Goal: Information Seeking & Learning: Learn about a topic

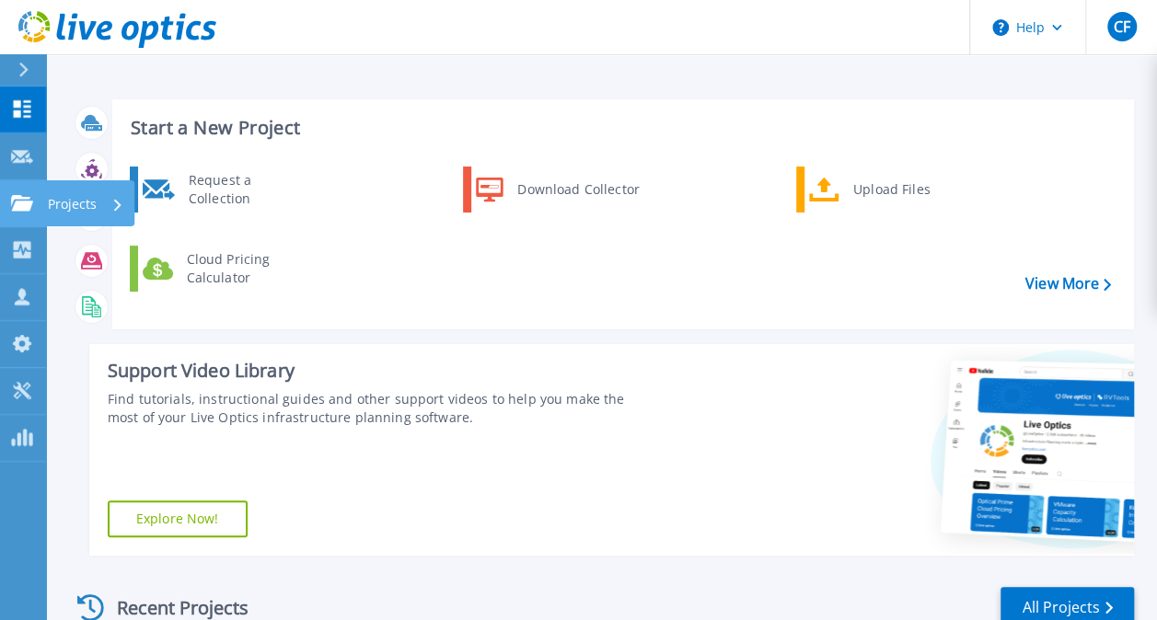
click at [19, 203] on icon at bounding box center [22, 203] width 22 height 16
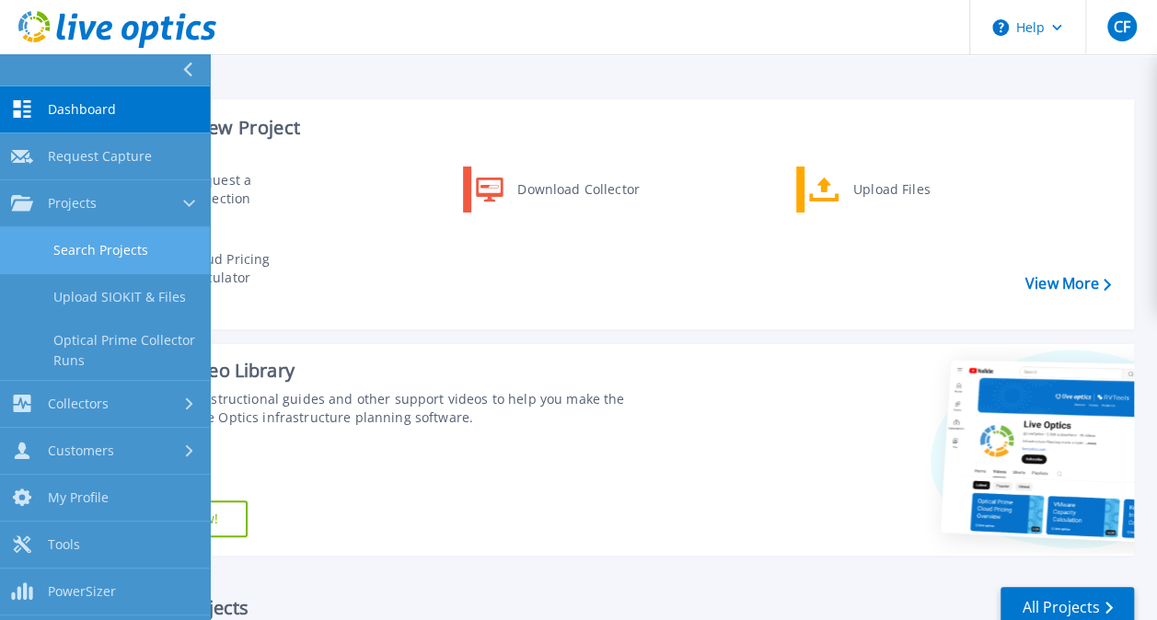
click at [108, 244] on link "Search Projects" at bounding box center [105, 250] width 210 height 47
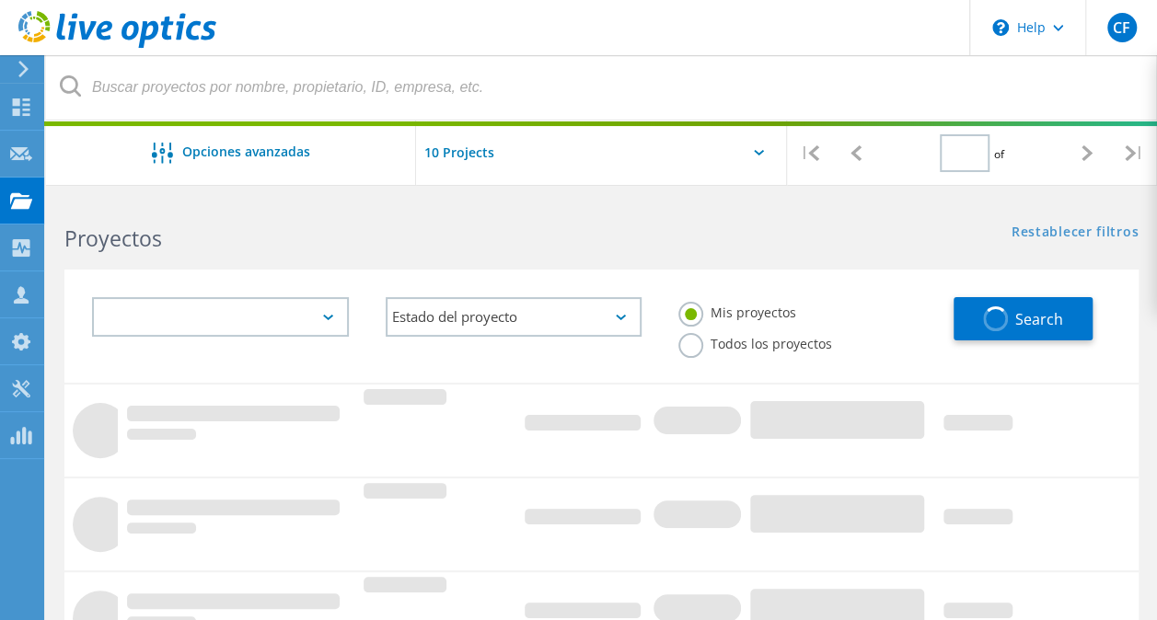
type input "1"
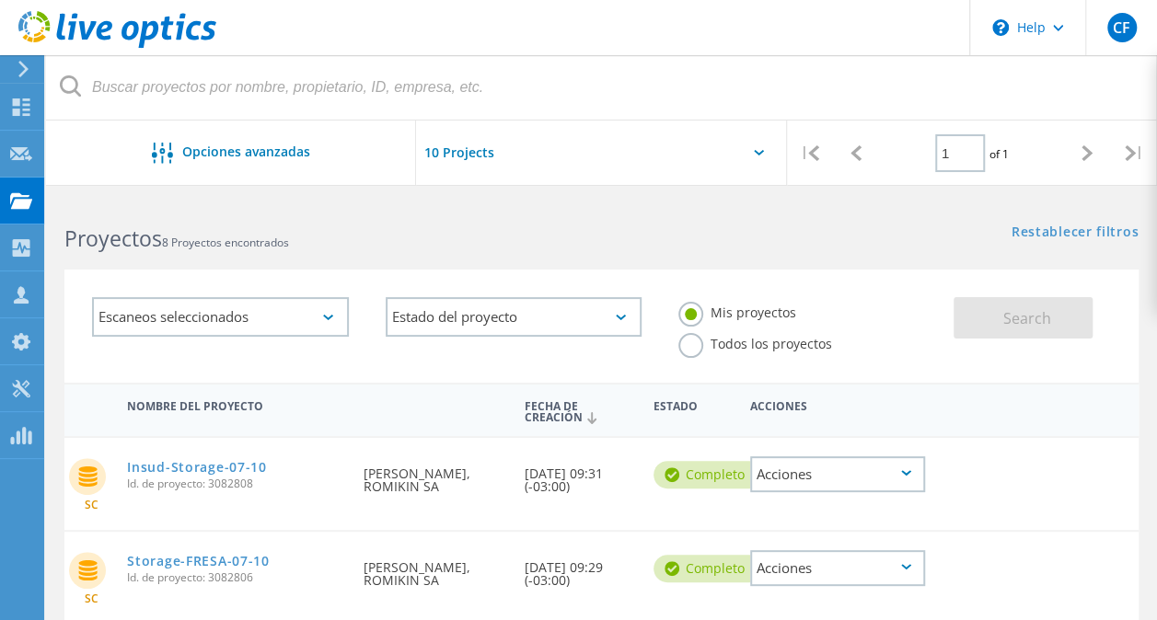
click at [110, 245] on b "Proyectos" at bounding box center [113, 238] width 98 height 29
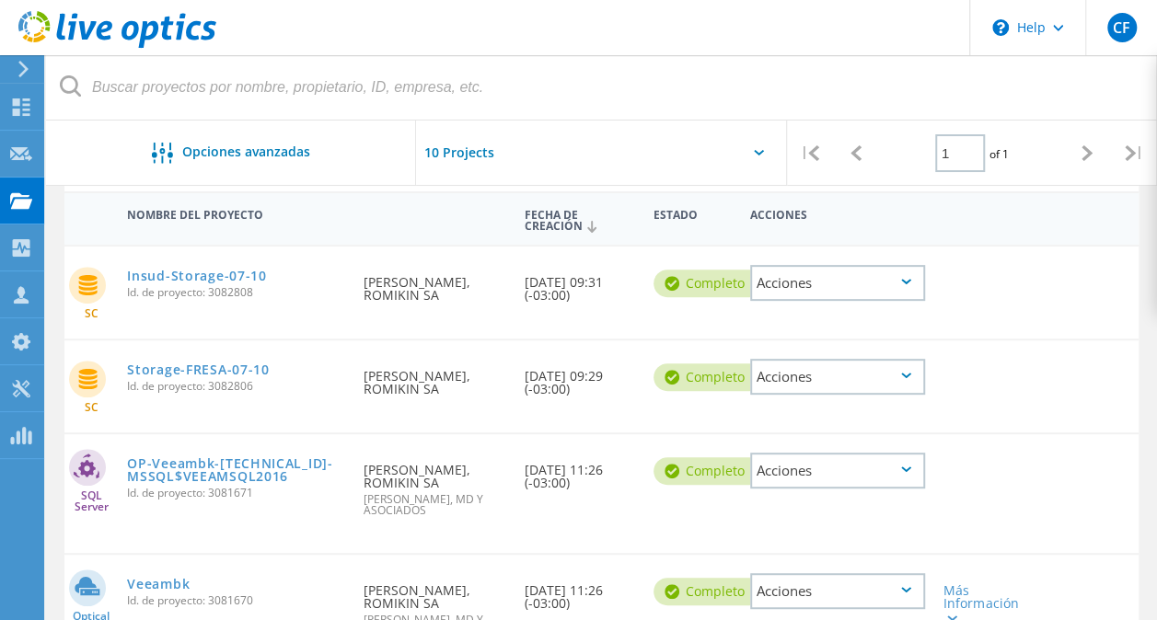
scroll to position [196, 0]
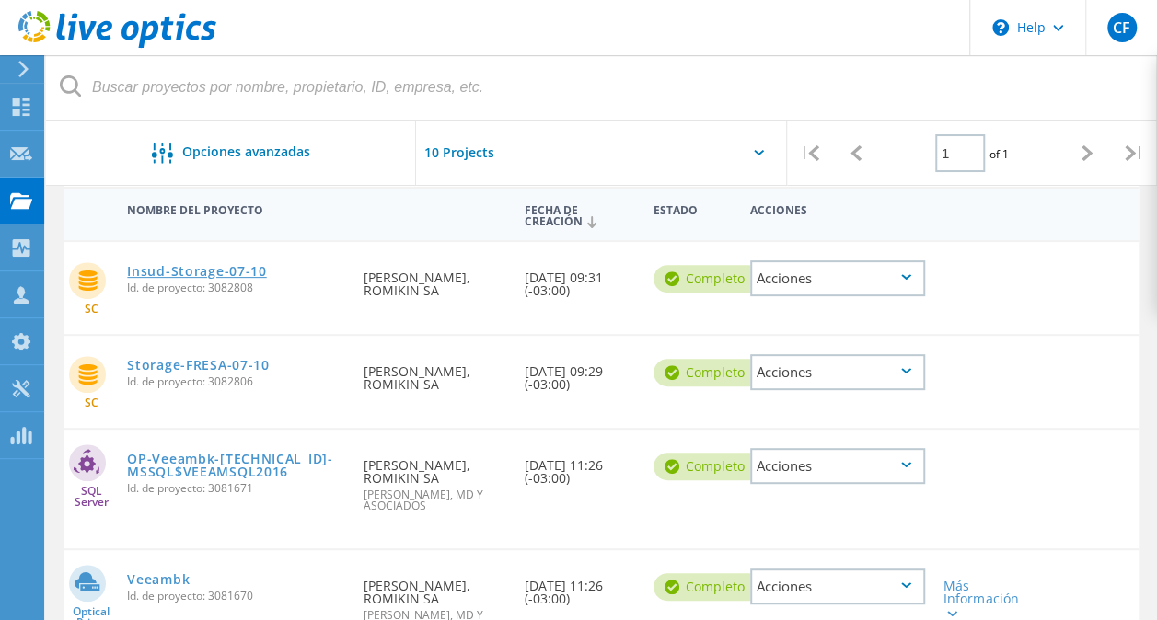
click at [198, 276] on link "Insud-Storage-07-10" at bounding box center [196, 271] width 139 height 13
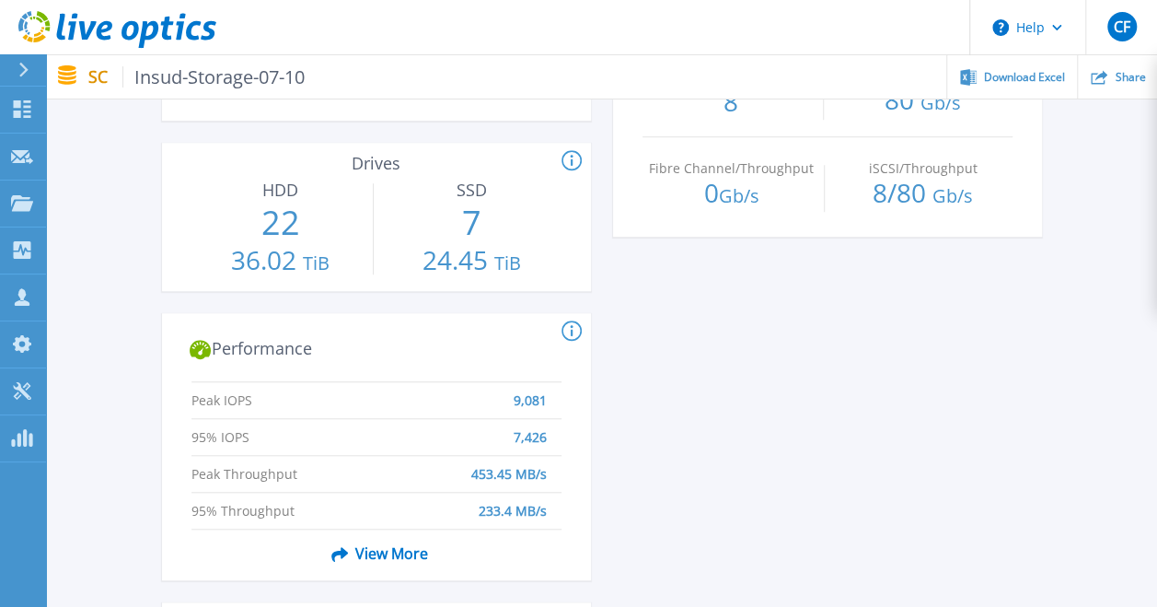
scroll to position [628, 0]
click at [578, 150] on circle at bounding box center [571, 157] width 18 height 18
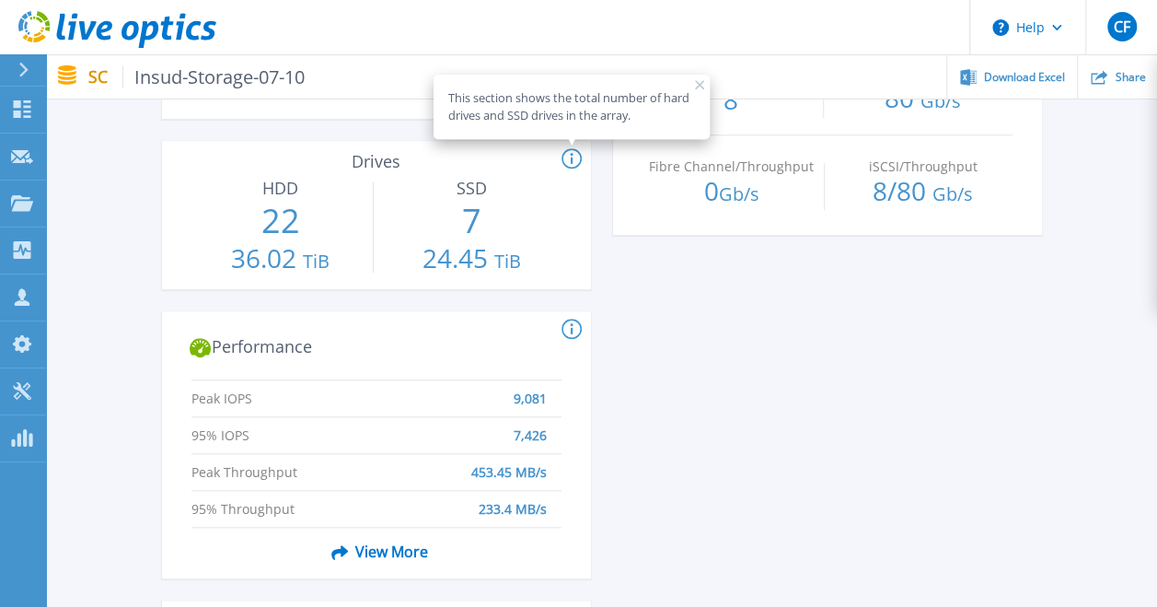
click at [395, 552] on span "View More" at bounding box center [376, 551] width 104 height 35
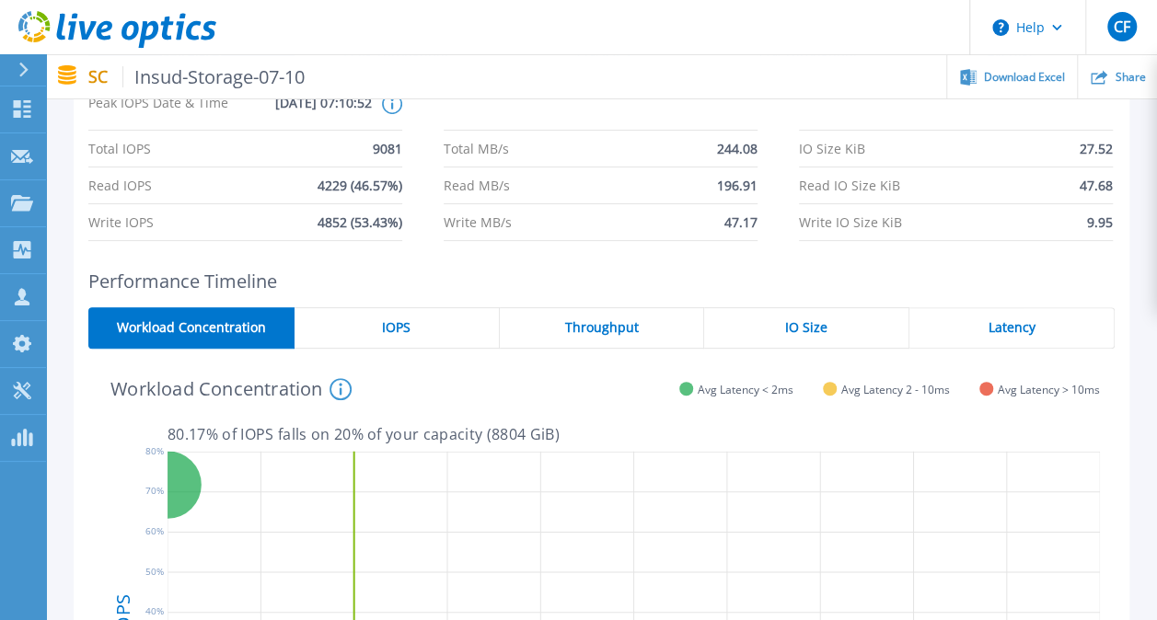
scroll to position [147, 0]
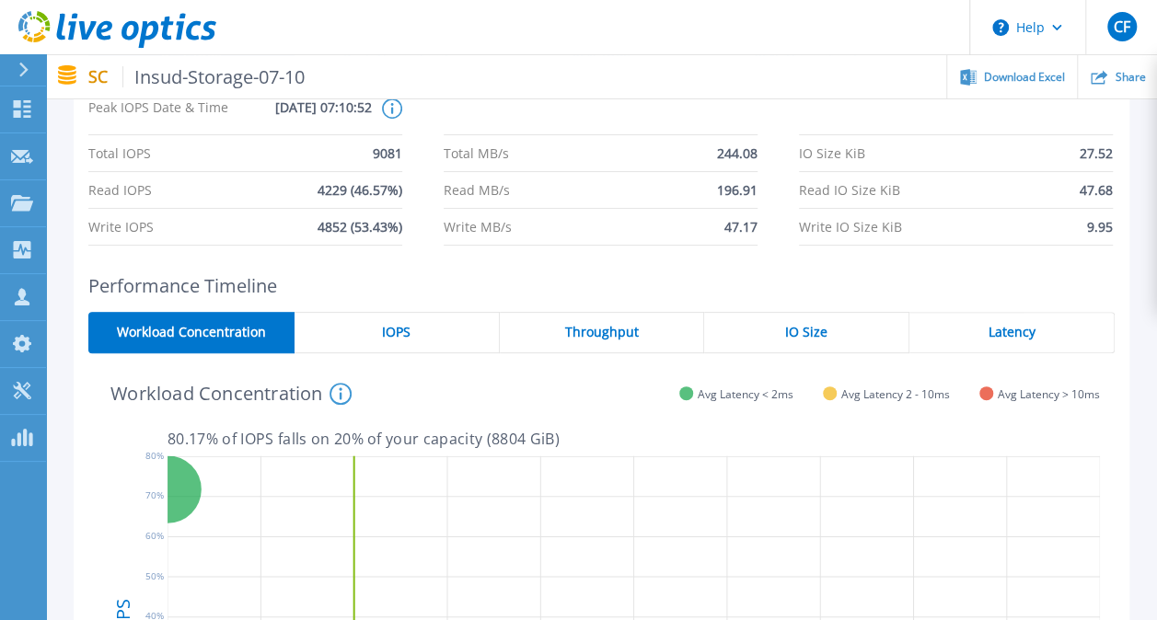
click at [394, 337] on span "IOPS" at bounding box center [396, 332] width 29 height 15
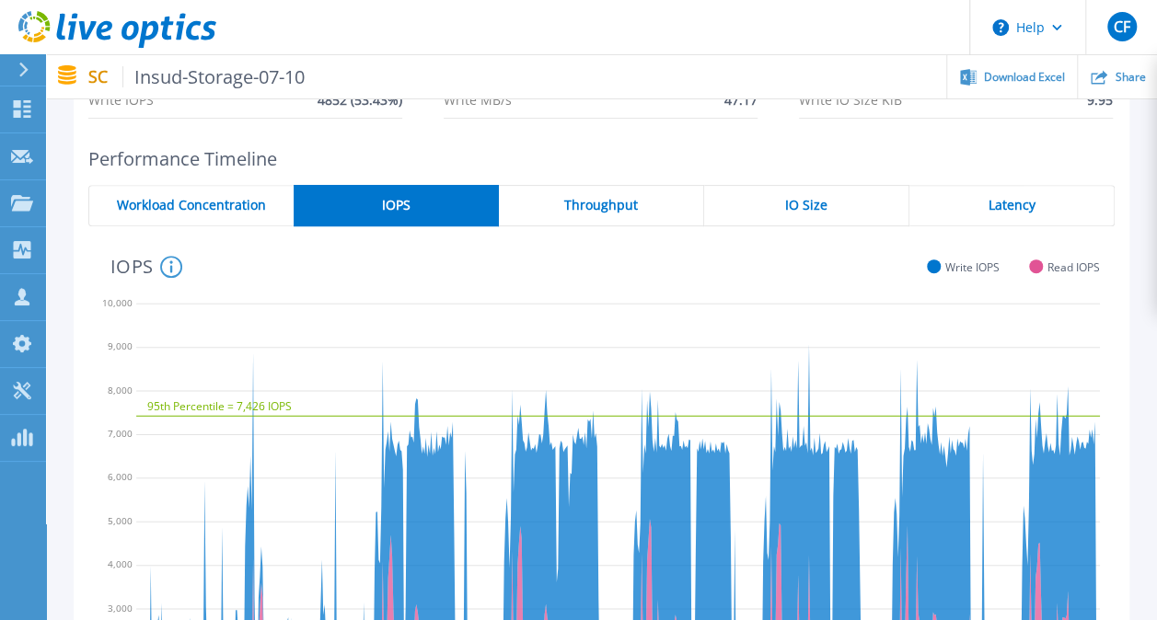
scroll to position [275, 0]
click at [620, 213] on div "Throughput" at bounding box center [601, 204] width 205 height 41
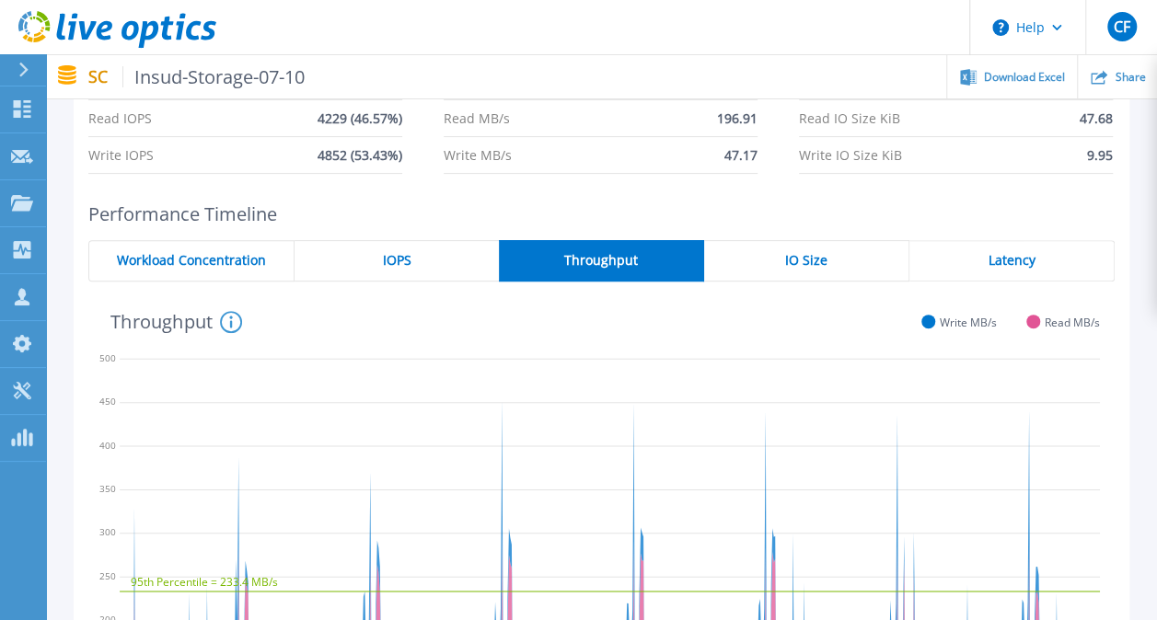
scroll to position [208, 0]
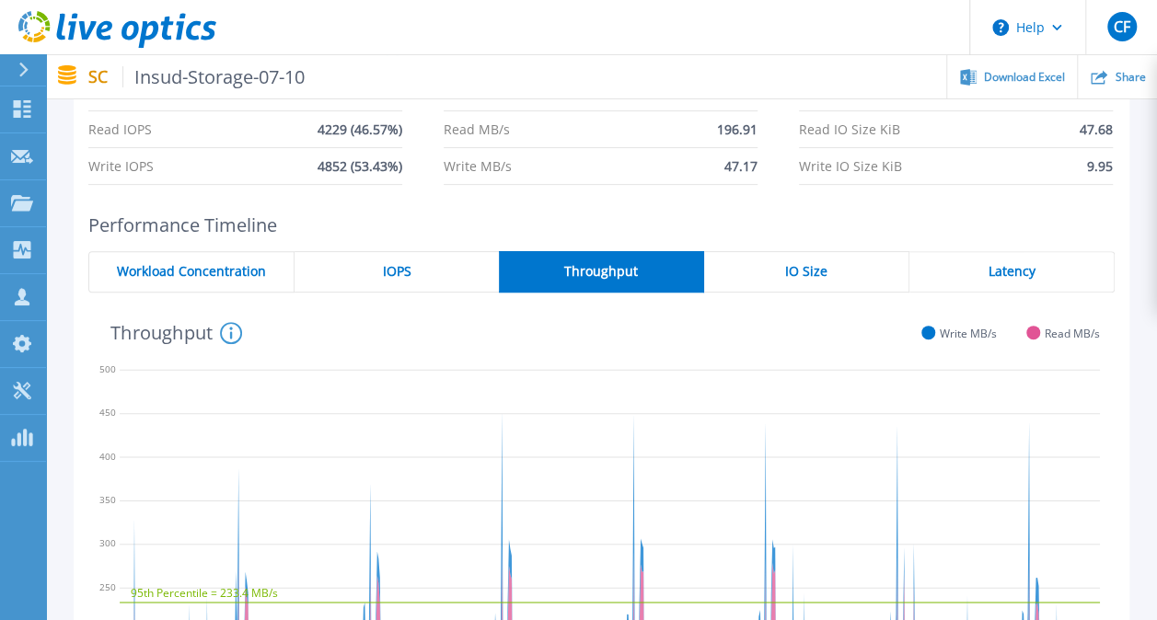
click at [810, 271] on span "IO Size" at bounding box center [806, 271] width 42 height 15
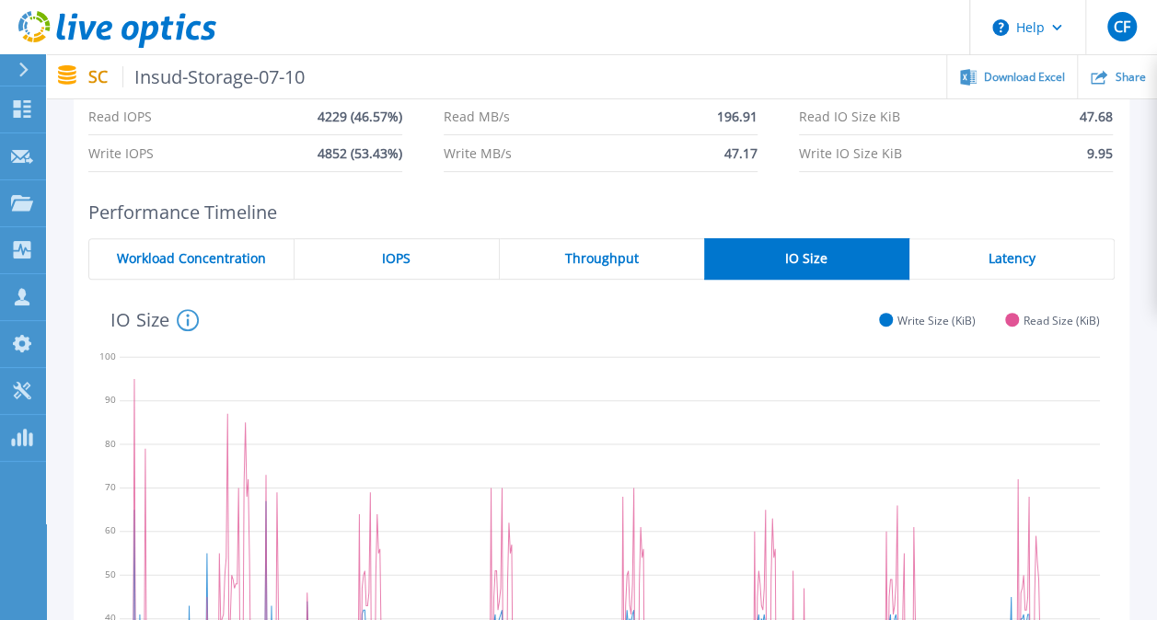
scroll to position [228, 0]
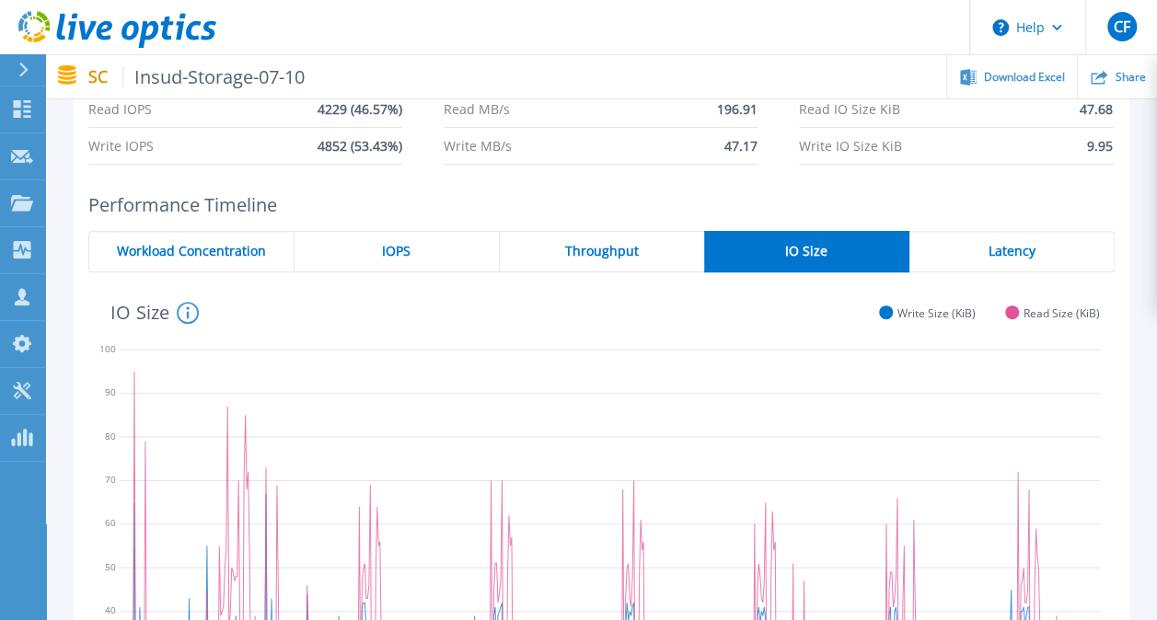
click at [981, 250] on div "Latency" at bounding box center [1011, 251] width 205 height 41
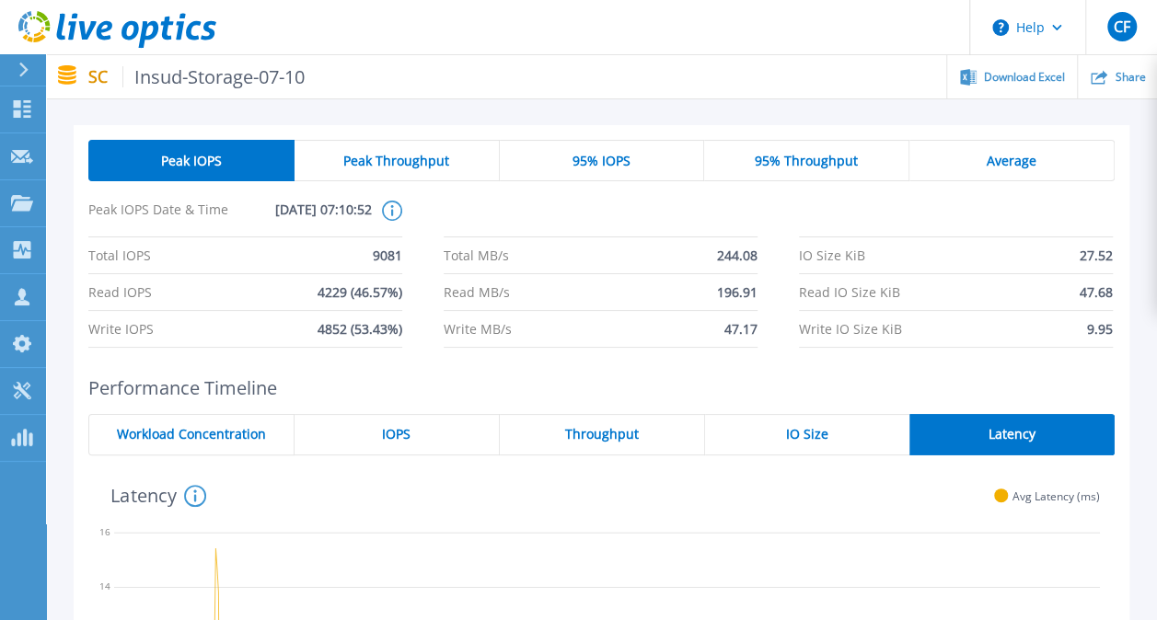
scroll to position [46, 0]
click at [392, 166] on span "Peak Throughput" at bounding box center [396, 160] width 106 height 15
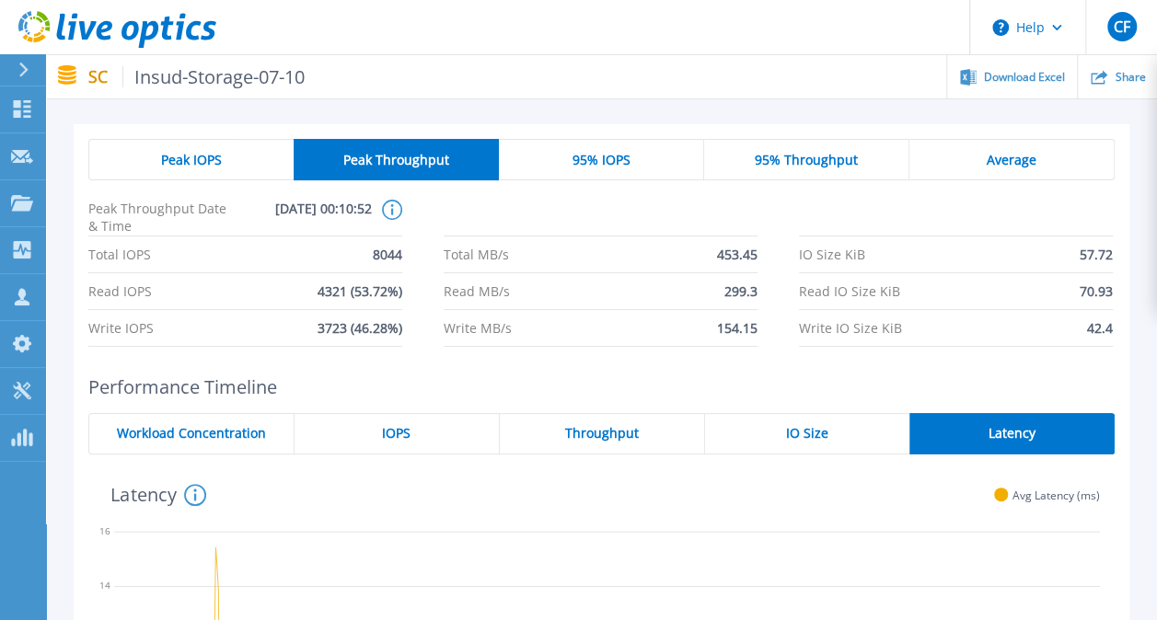
click at [594, 149] on div "95% IOPS" at bounding box center [601, 159] width 205 height 41
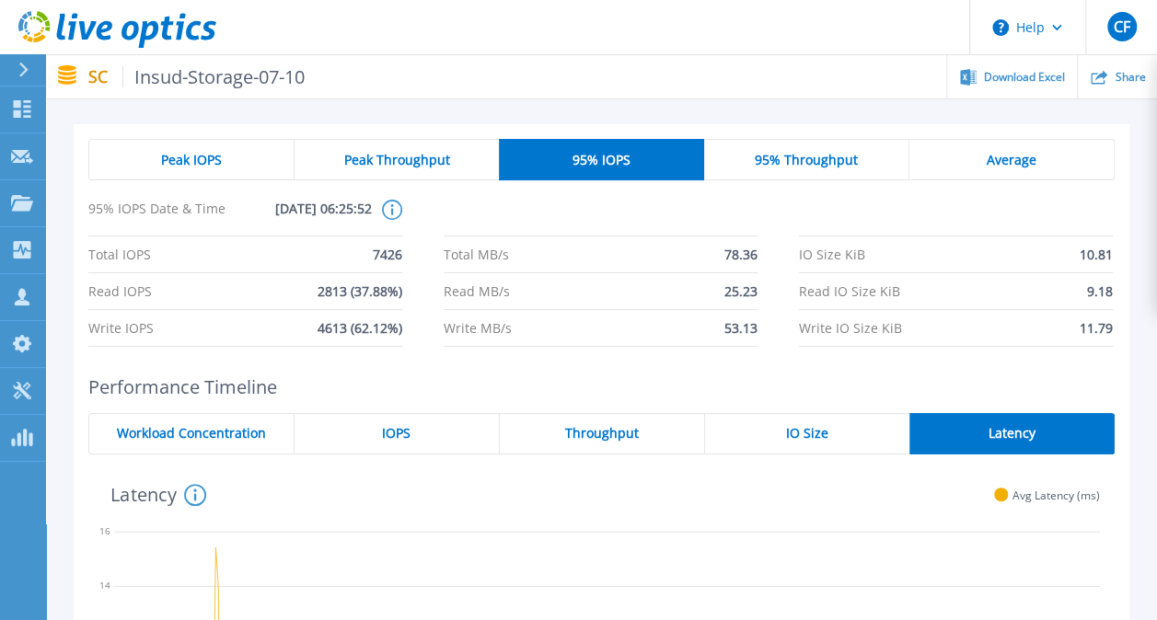
click at [821, 166] on span "95% Throughput" at bounding box center [806, 160] width 103 height 15
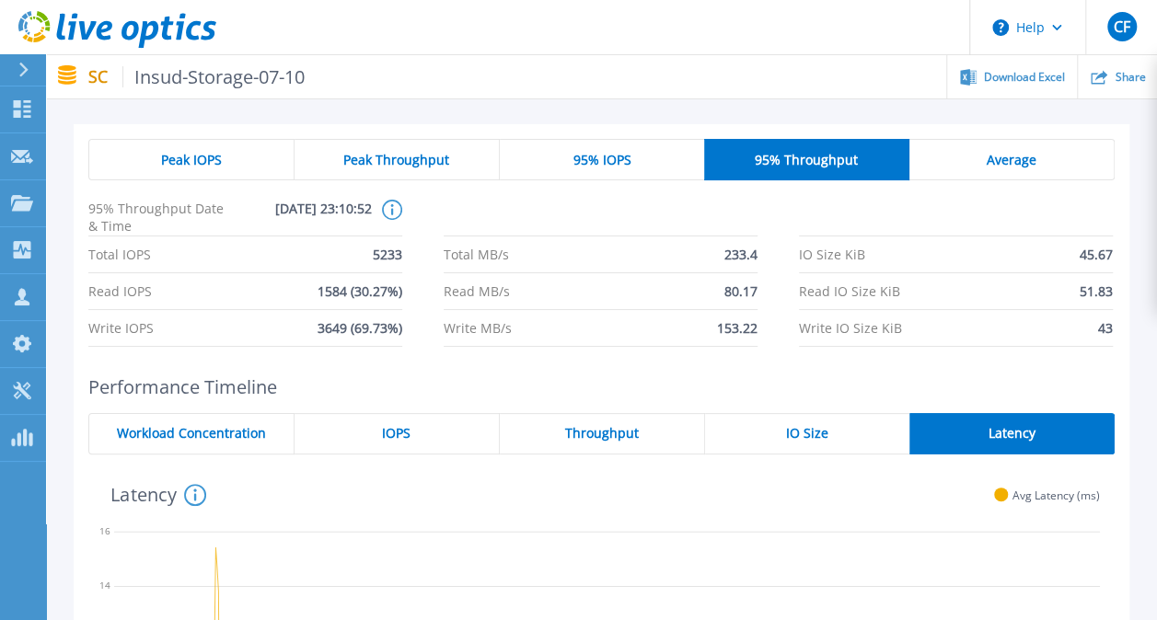
click at [987, 158] on span "Average" at bounding box center [1012, 160] width 50 height 15
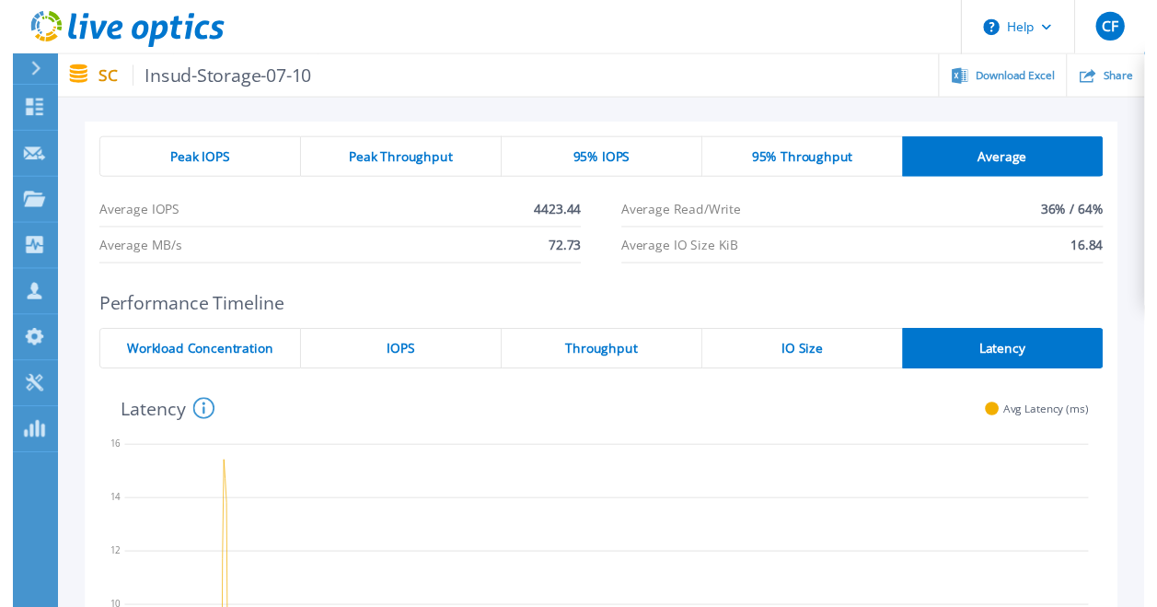
scroll to position [0, 0]
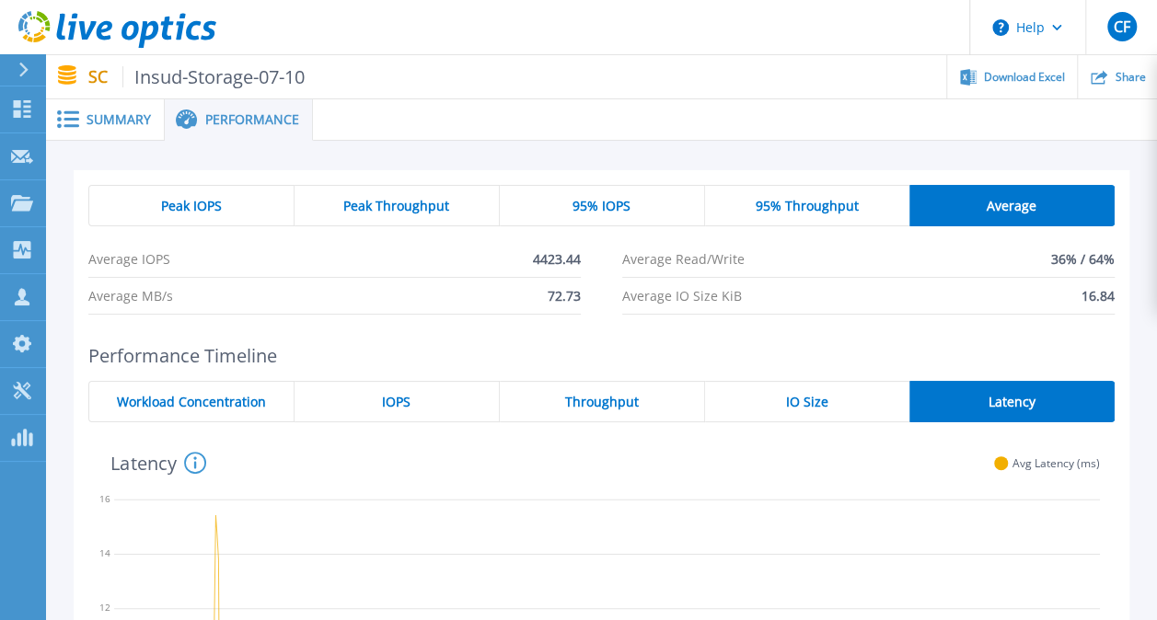
click at [133, 75] on span "Insud-Storage-07-10" at bounding box center [213, 76] width 183 height 21
click at [121, 118] on span "Summary" at bounding box center [119, 119] width 64 height 13
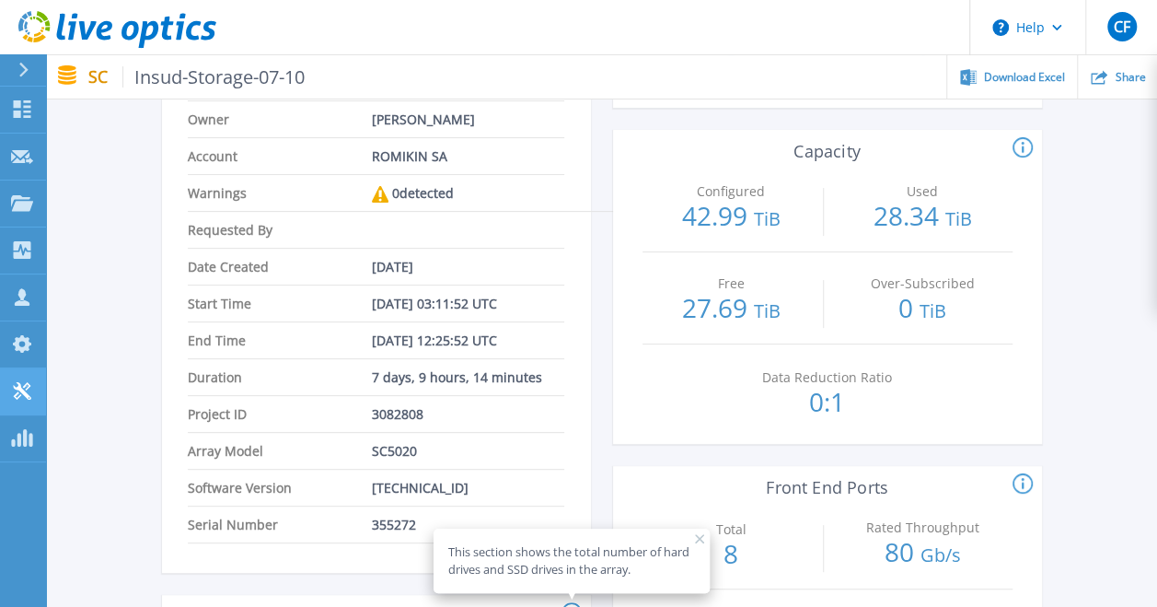
scroll to position [173, 0]
click at [1021, 147] on icon at bounding box center [1022, 149] width 20 height 22
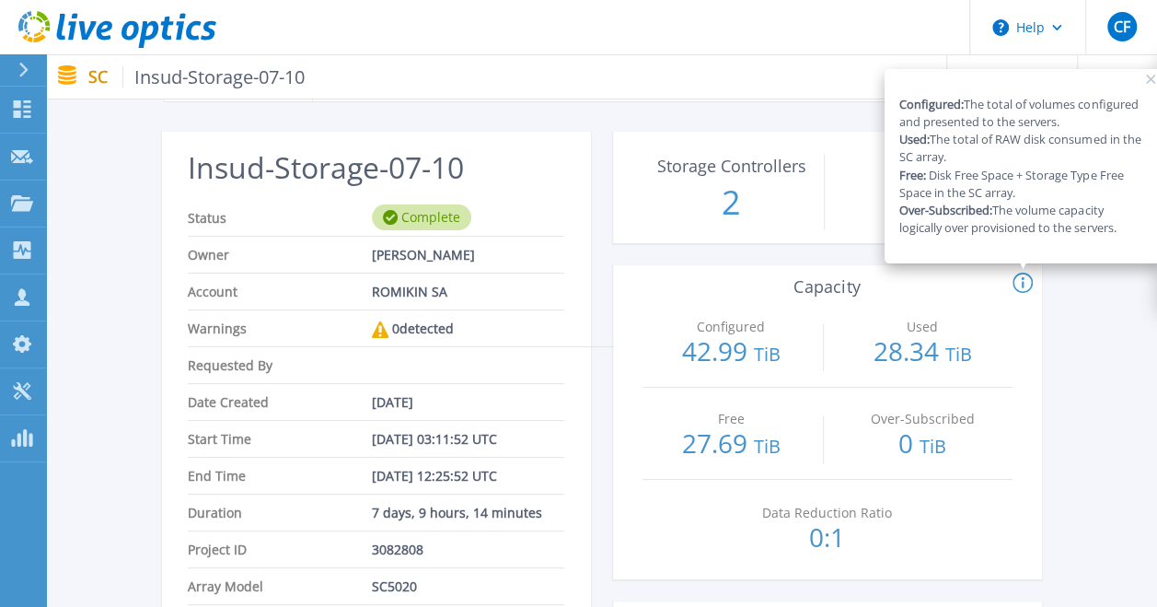
scroll to position [33, 0]
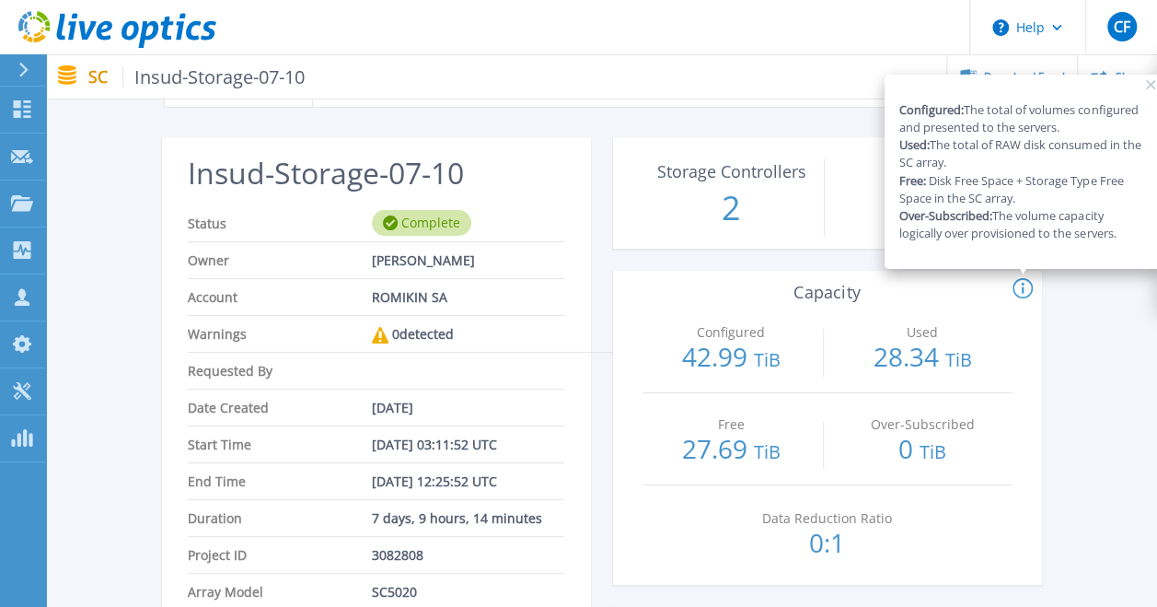
click at [745, 173] on p "Storage Controllers" at bounding box center [731, 171] width 168 height 17
click at [1150, 85] on rect at bounding box center [1150, 84] width 9 height 9
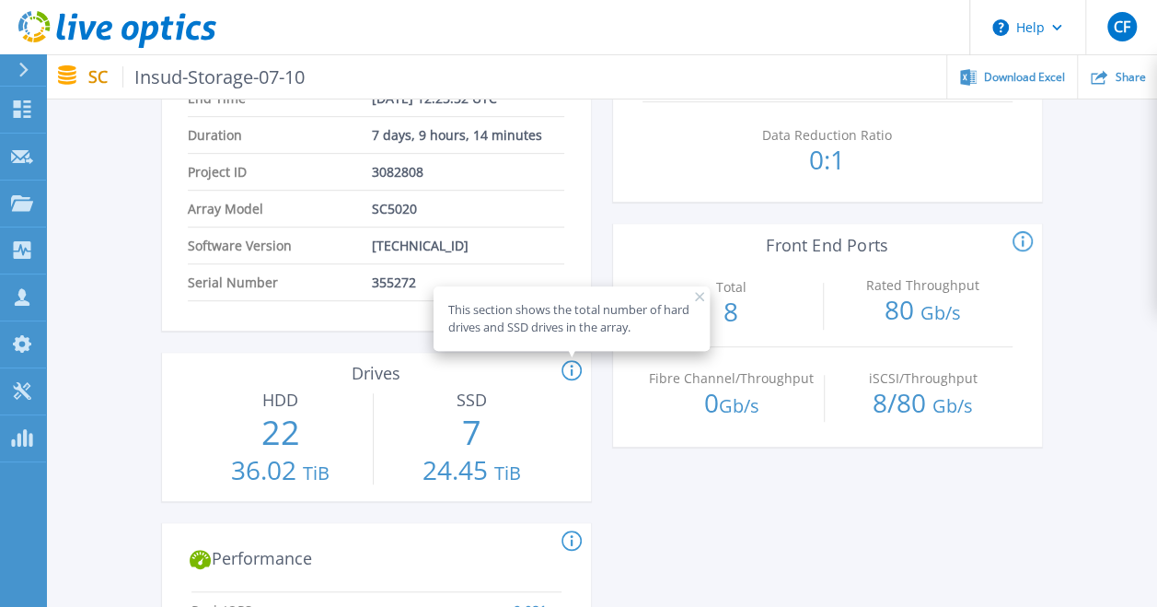
scroll to position [422, 0]
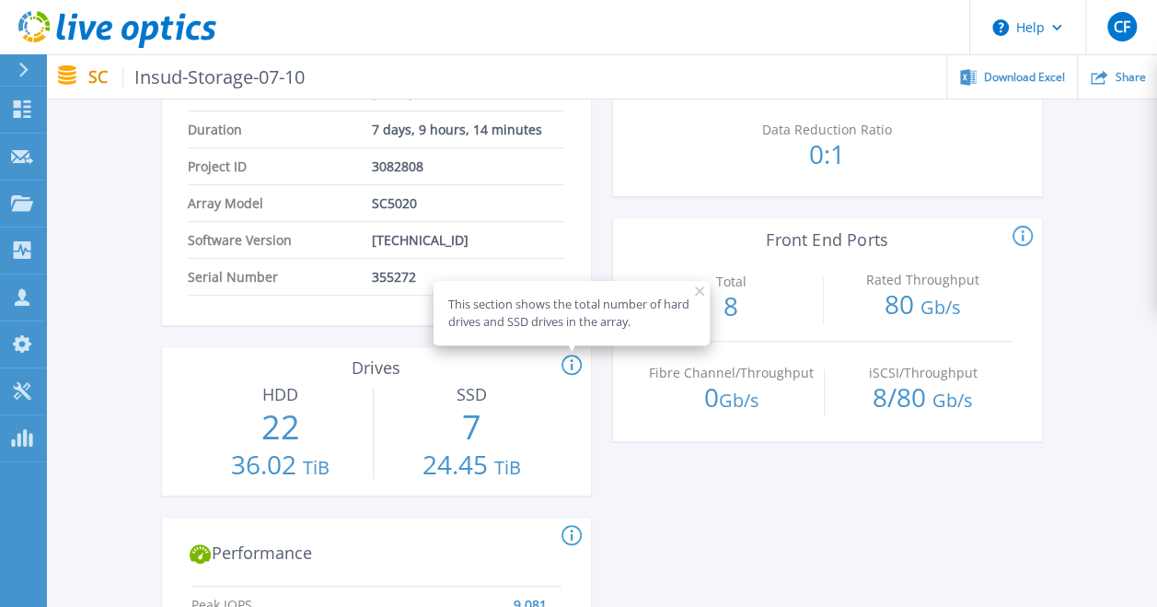
click at [825, 525] on div "This shows the peak front-end IOPS, the 95th percentile front-end IOPS, the pea…" at bounding box center [775, 536] width 429 height 22
click at [685, 283] on div "This section shows the total number of hard drives and SSD drives in the array." at bounding box center [572, 313] width 276 height 64
click at [699, 290] on rect at bounding box center [699, 290] width 9 height 9
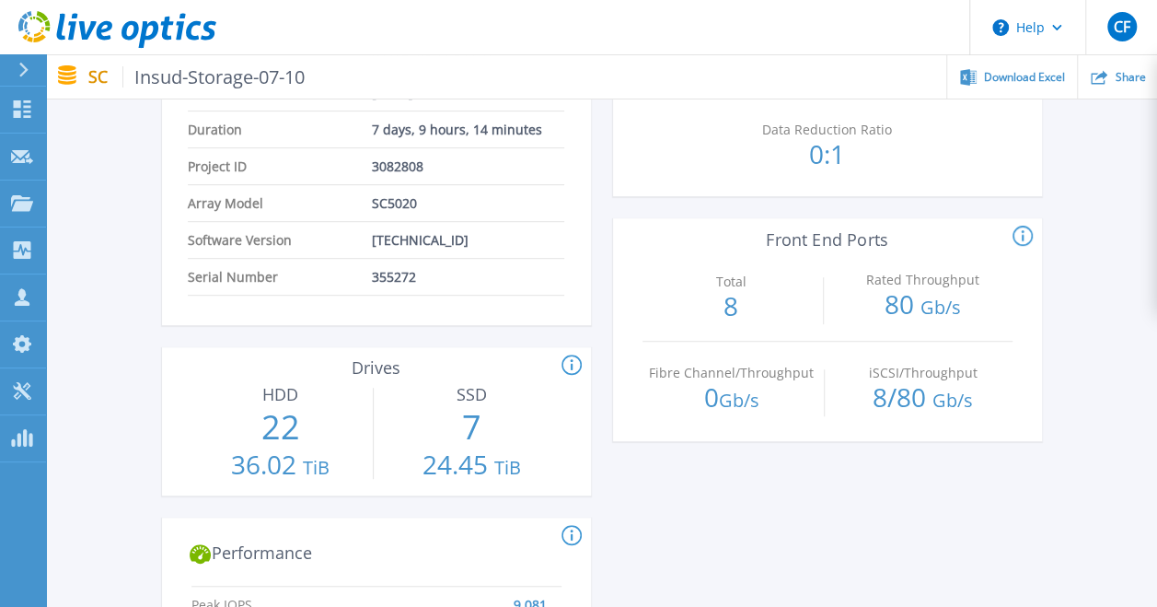
click at [571, 362] on icon at bounding box center [571, 365] width 20 height 22
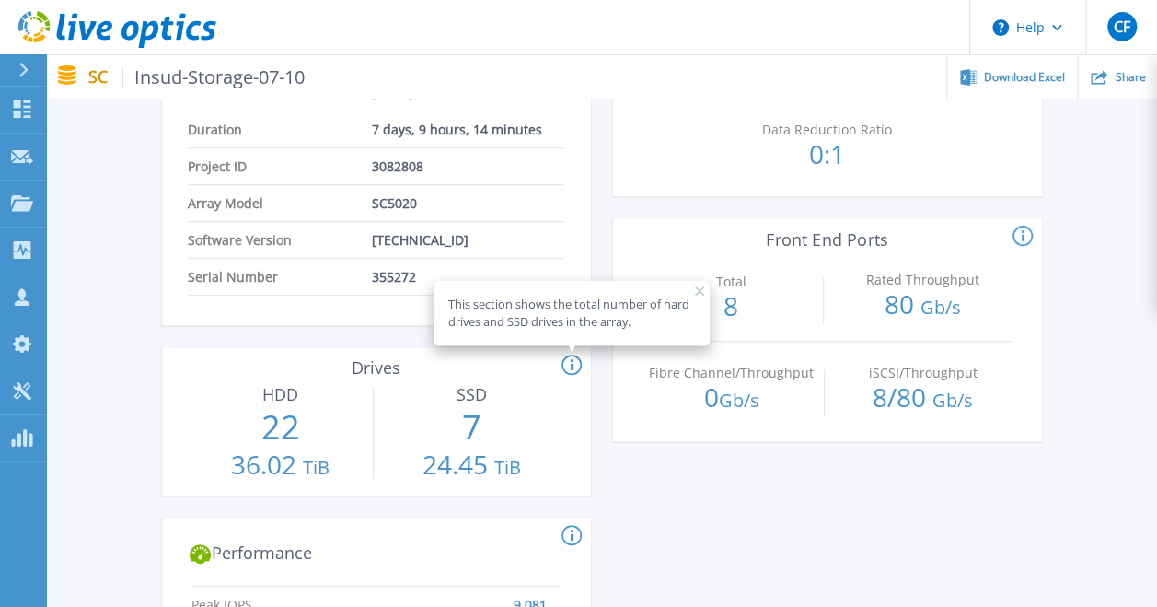
click at [698, 289] on rect at bounding box center [699, 290] width 9 height 9
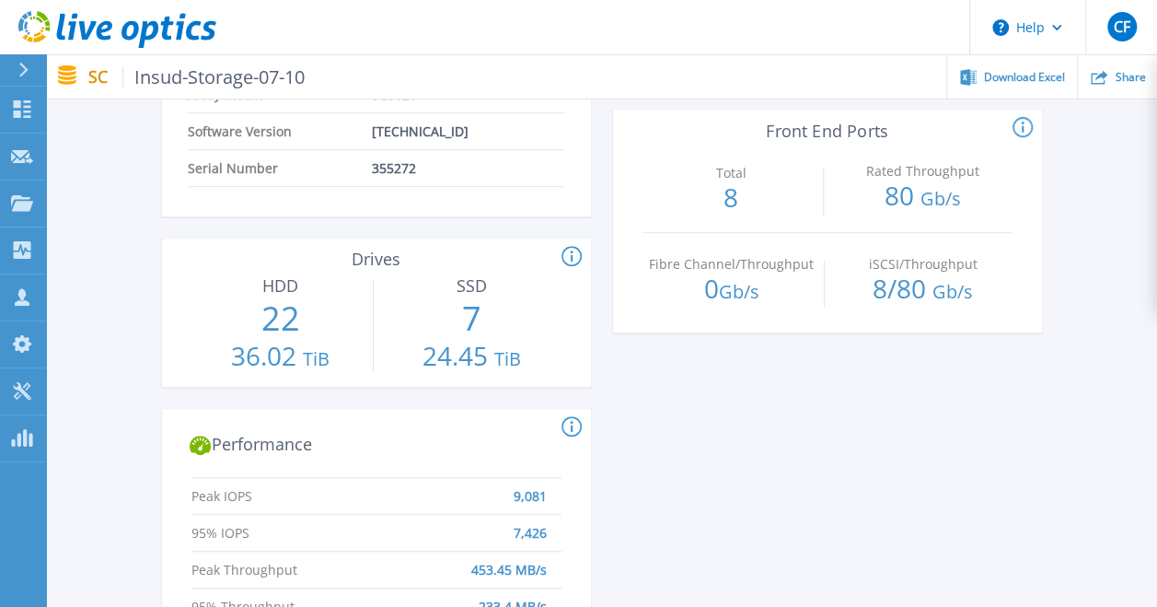
scroll to position [0, 0]
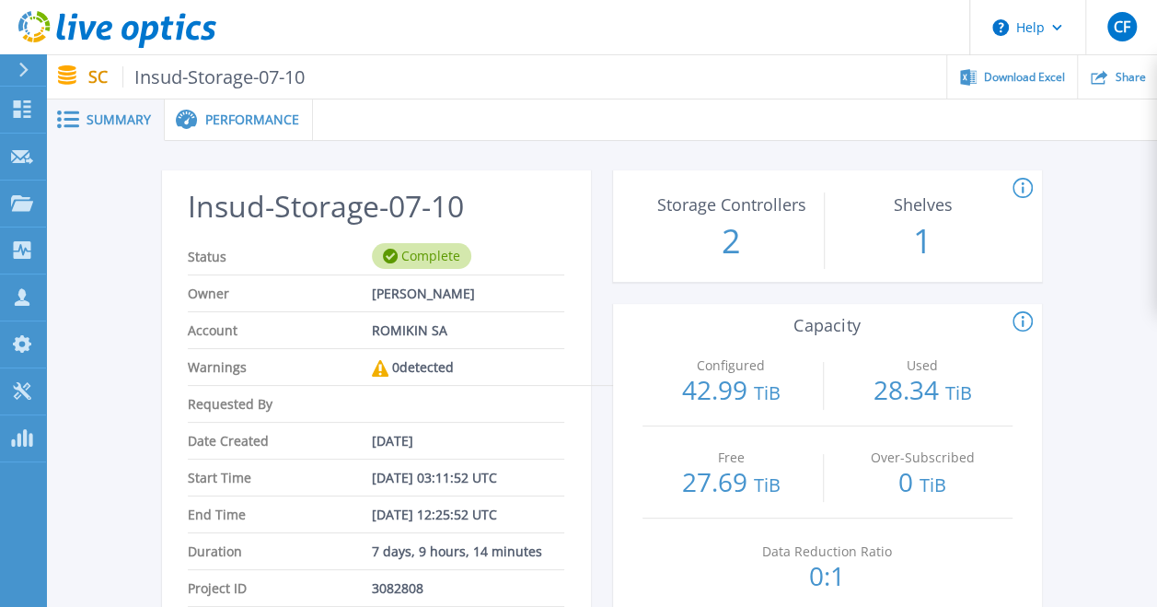
click at [252, 129] on div "Performance" at bounding box center [239, 119] width 148 height 41
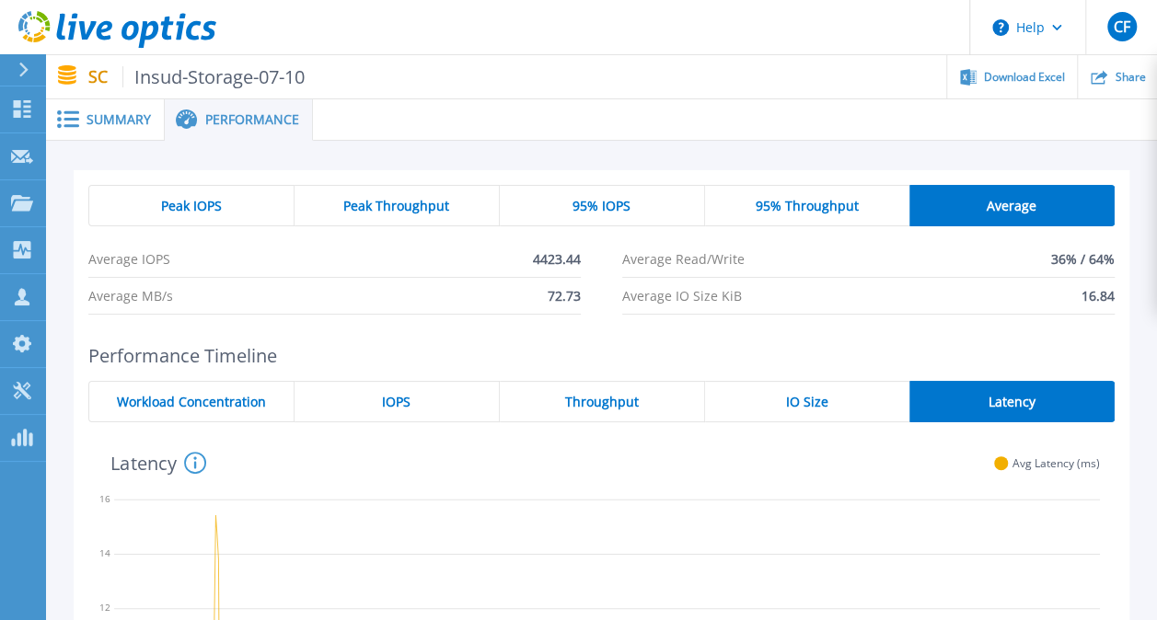
click at [106, 123] on span "Summary" at bounding box center [119, 119] width 64 height 13
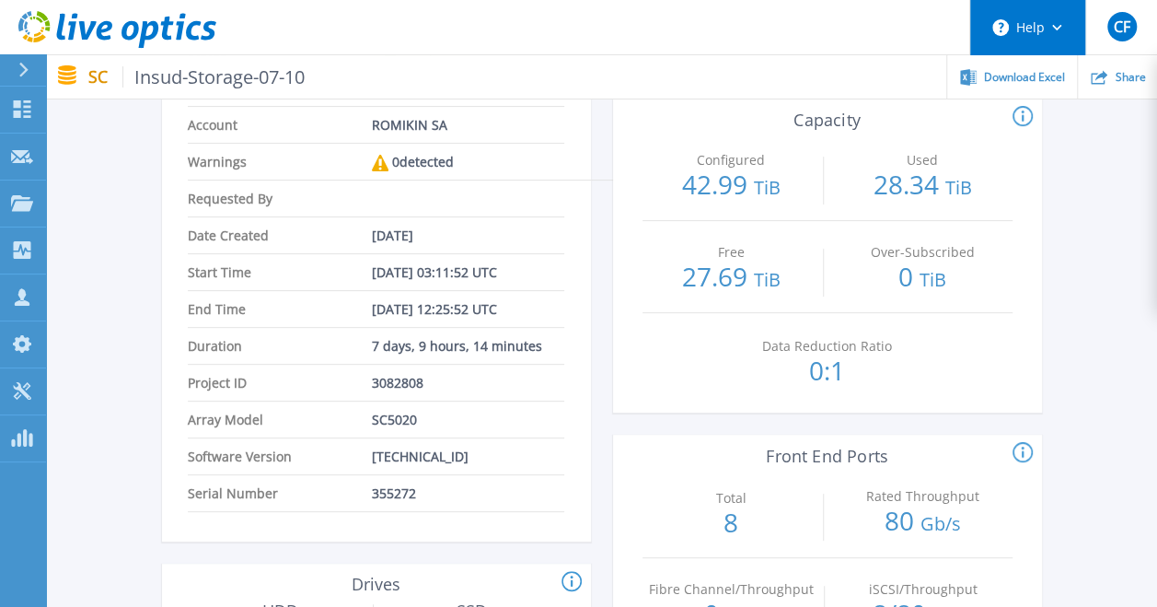
scroll to position [202, 0]
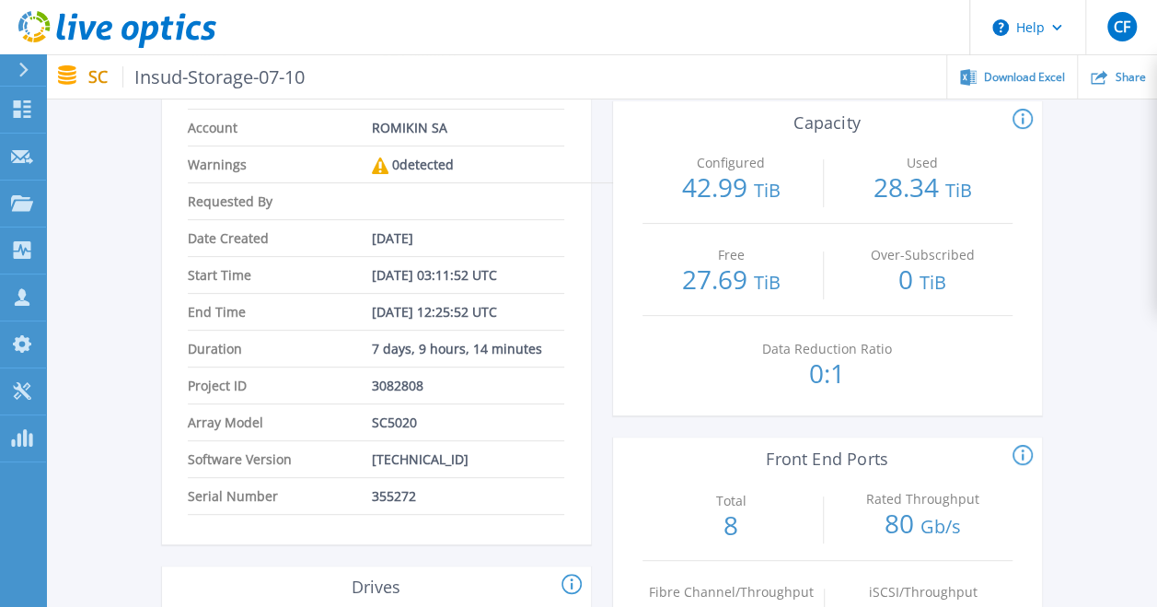
click at [469, 241] on li "Date Created Oct 07, 2025" at bounding box center [376, 238] width 376 height 37
click at [105, 201] on div "Projects" at bounding box center [85, 204] width 75 height 48
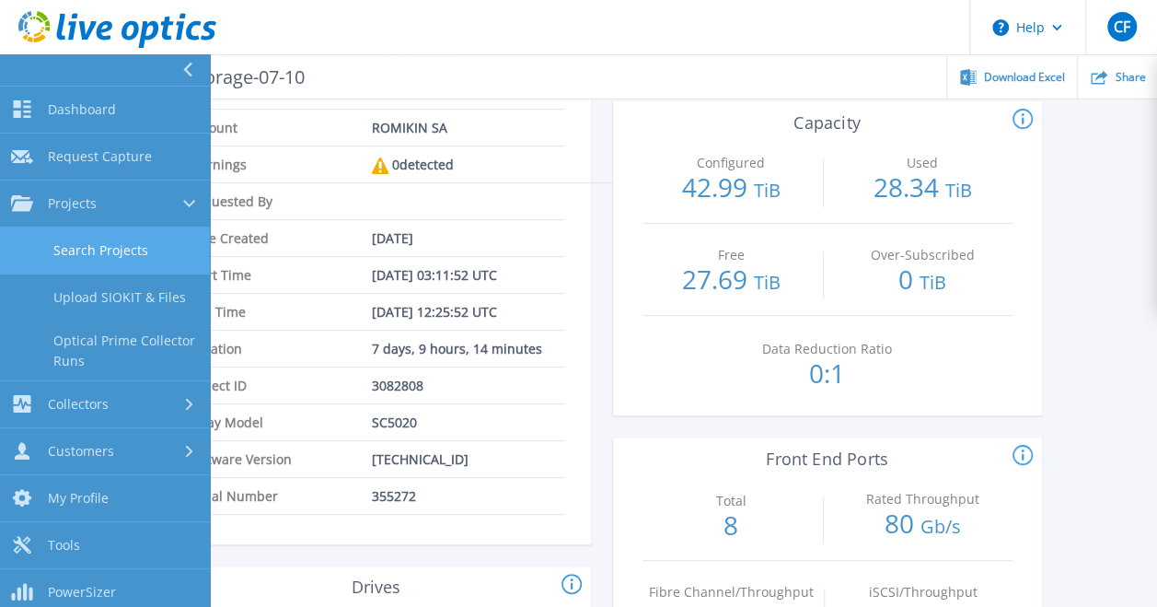
click at [118, 241] on link "Search Projects" at bounding box center [105, 250] width 210 height 47
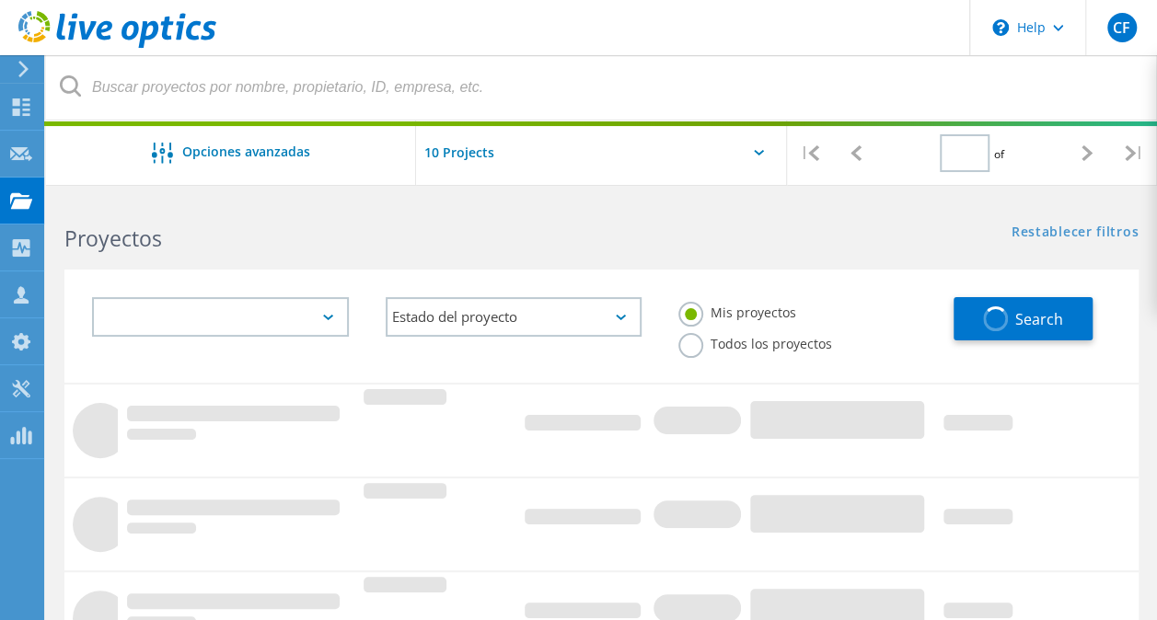
type input "1"
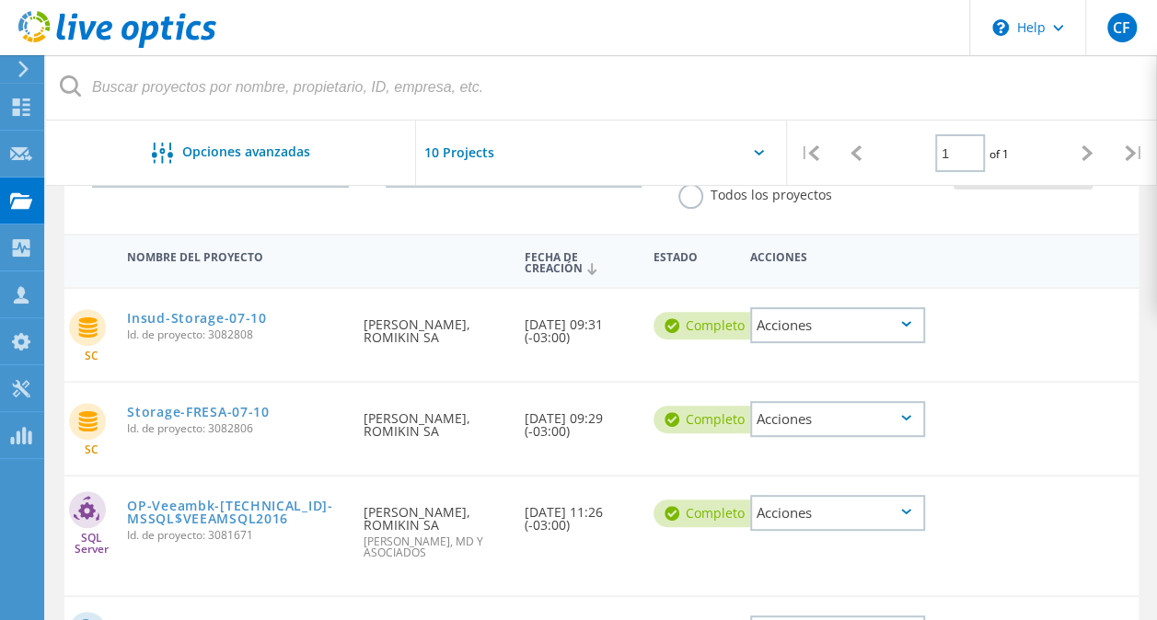
scroll to position [176, 0]
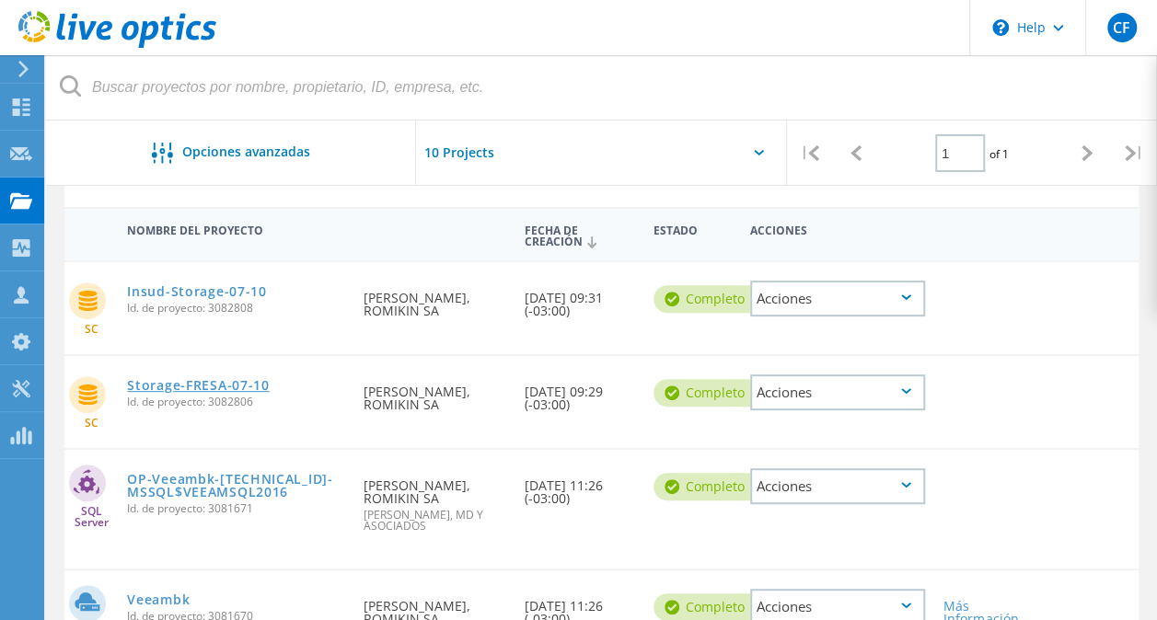
click at [225, 387] on link "Storage-FRESA-07-10" at bounding box center [198, 385] width 142 height 13
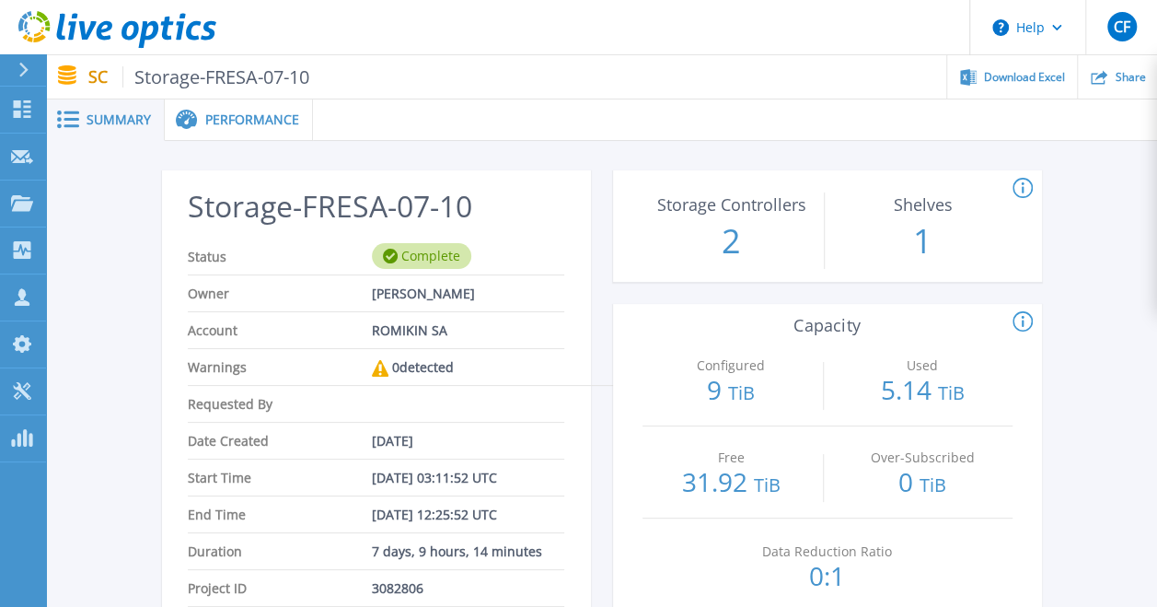
click at [95, 77] on p "SC Storage-FRESA-07-10" at bounding box center [199, 76] width 222 height 21
click at [241, 113] on span "Performance" at bounding box center [252, 119] width 94 height 13
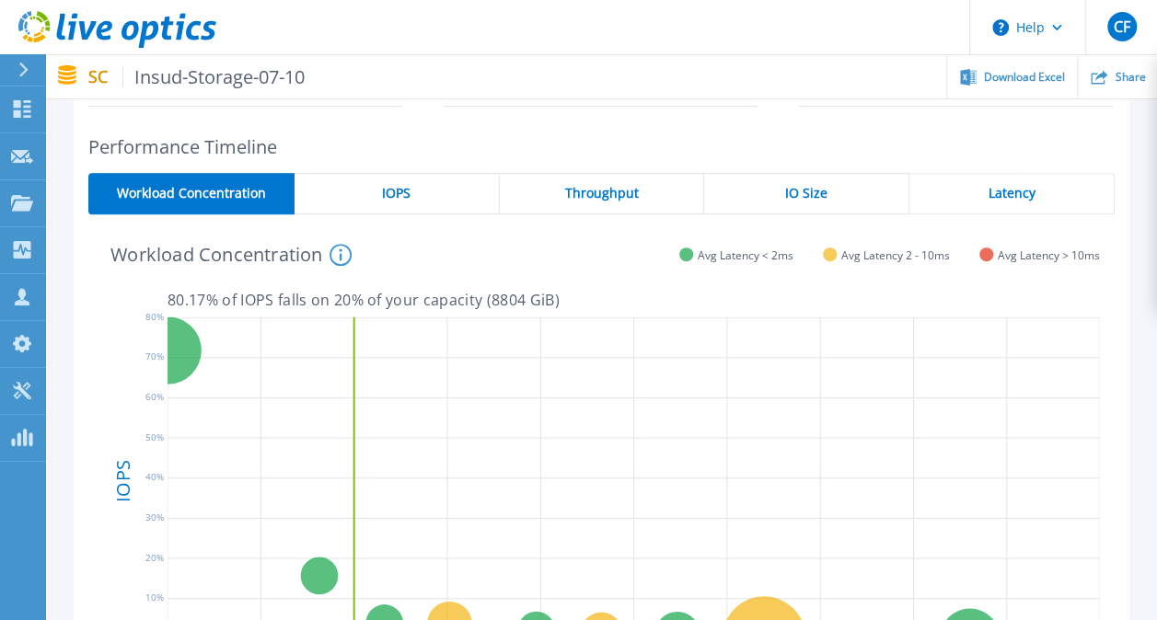
scroll to position [287, 0]
click at [357, 168] on div "Performance Timeline Workload Concentration IOPS Throughput IO Size Latency 80.…" at bounding box center [602, 452] width 1056 height 635
click at [363, 182] on div "IOPS" at bounding box center [397, 192] width 205 height 41
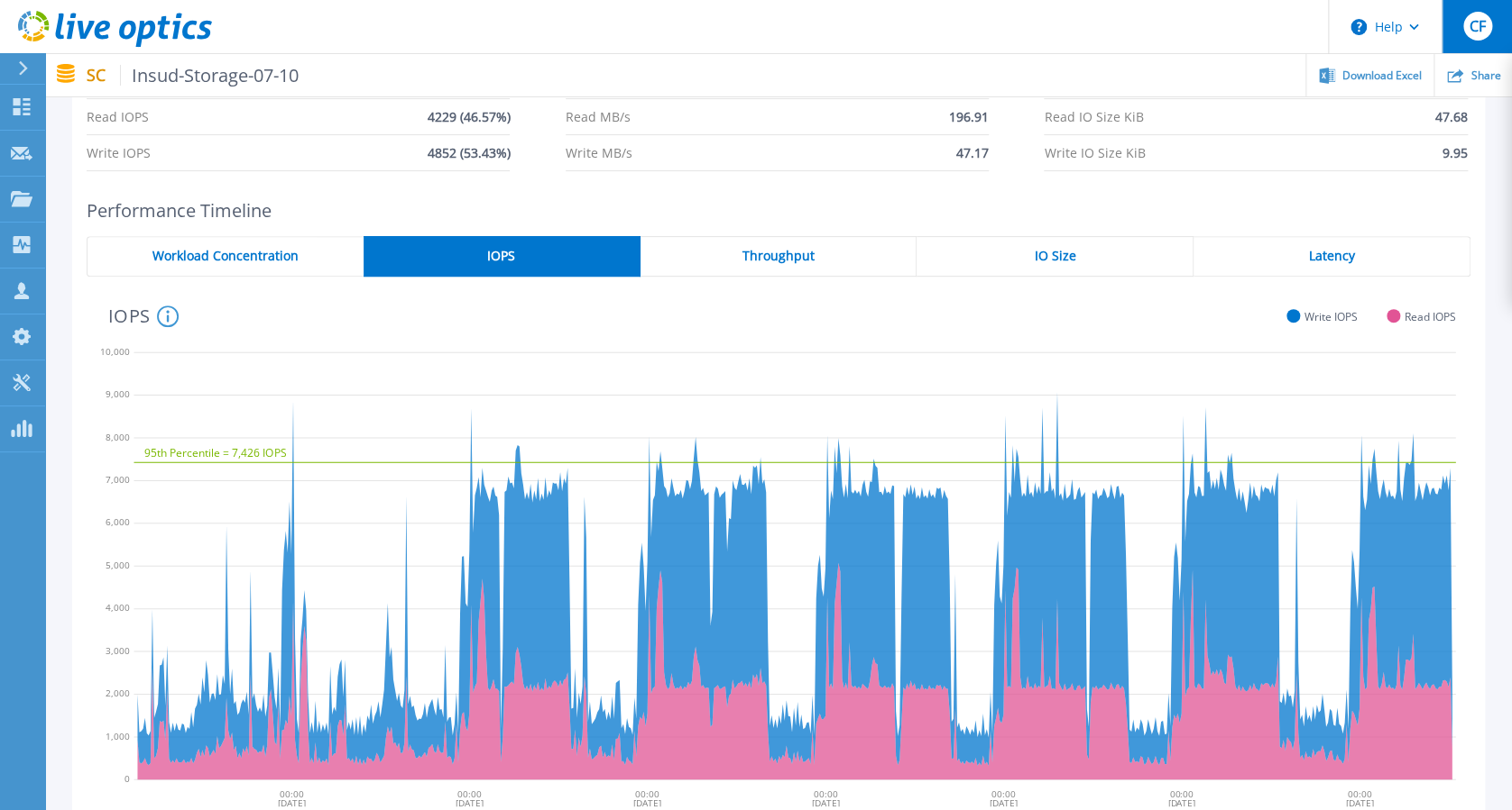
scroll to position [215, 0]
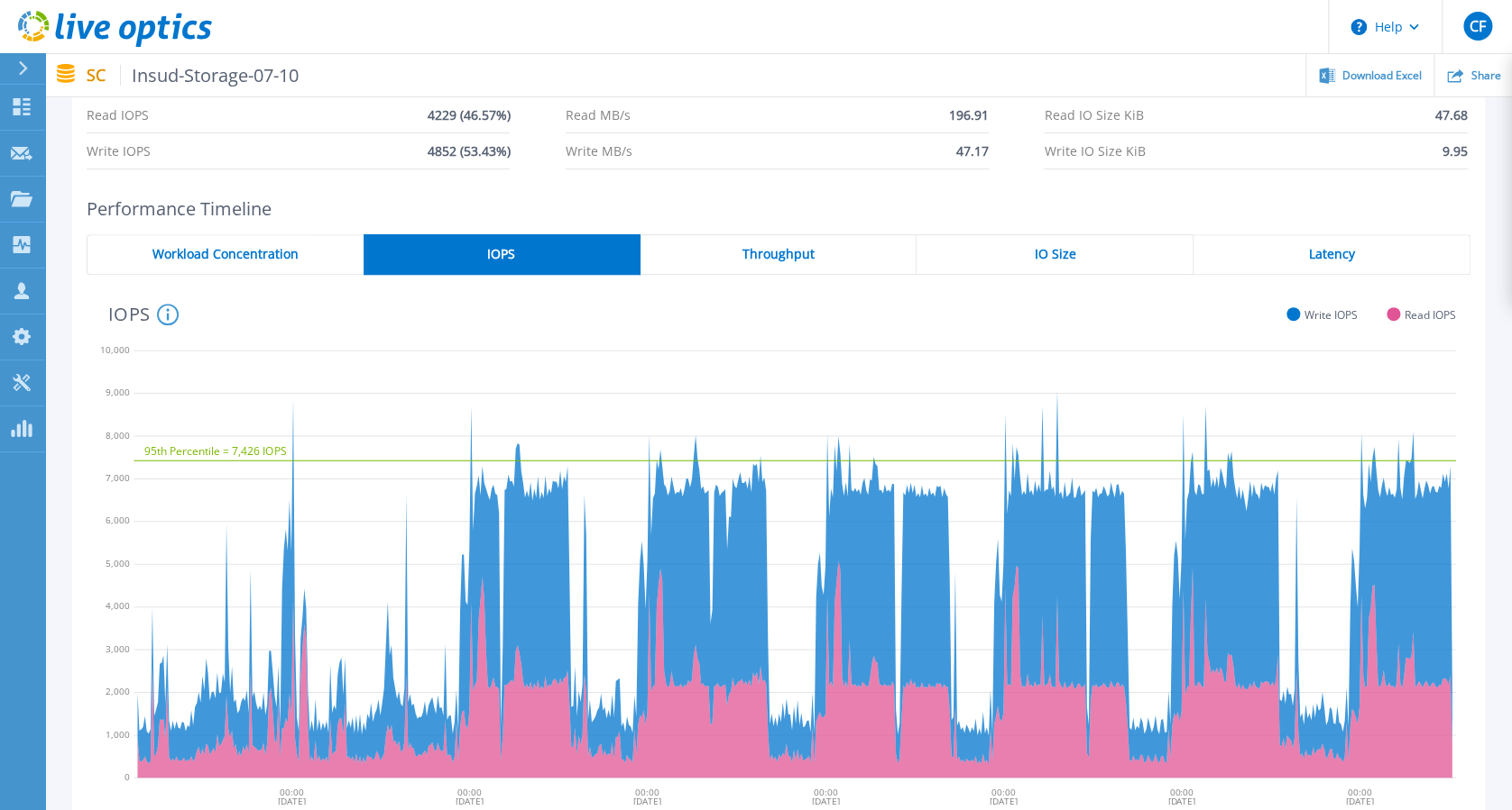
click at [797, 250] on span "Throughput" at bounding box center [778, 254] width 73 height 15
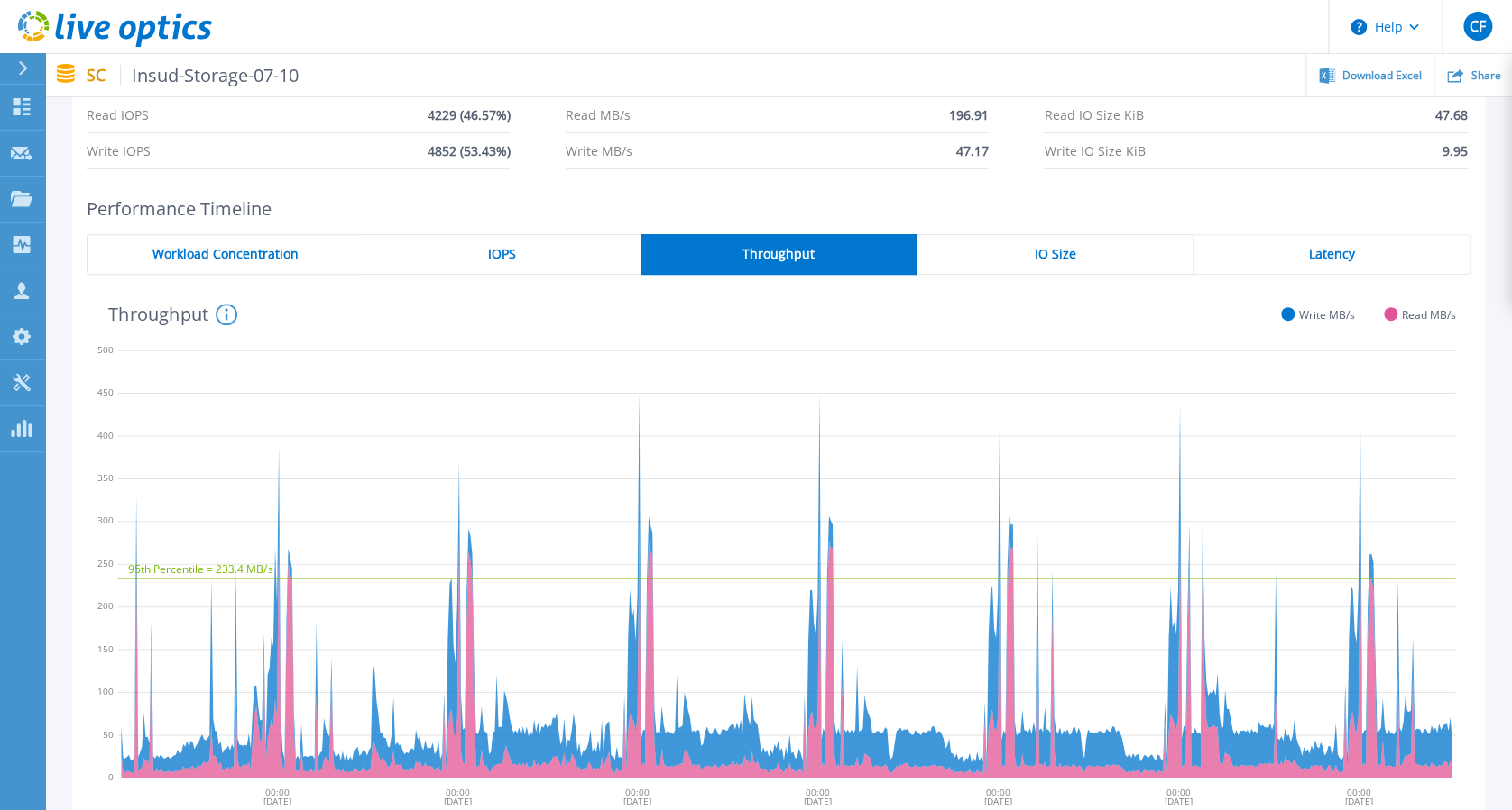
click at [1049, 253] on span "IO Size" at bounding box center [1054, 254] width 41 height 15
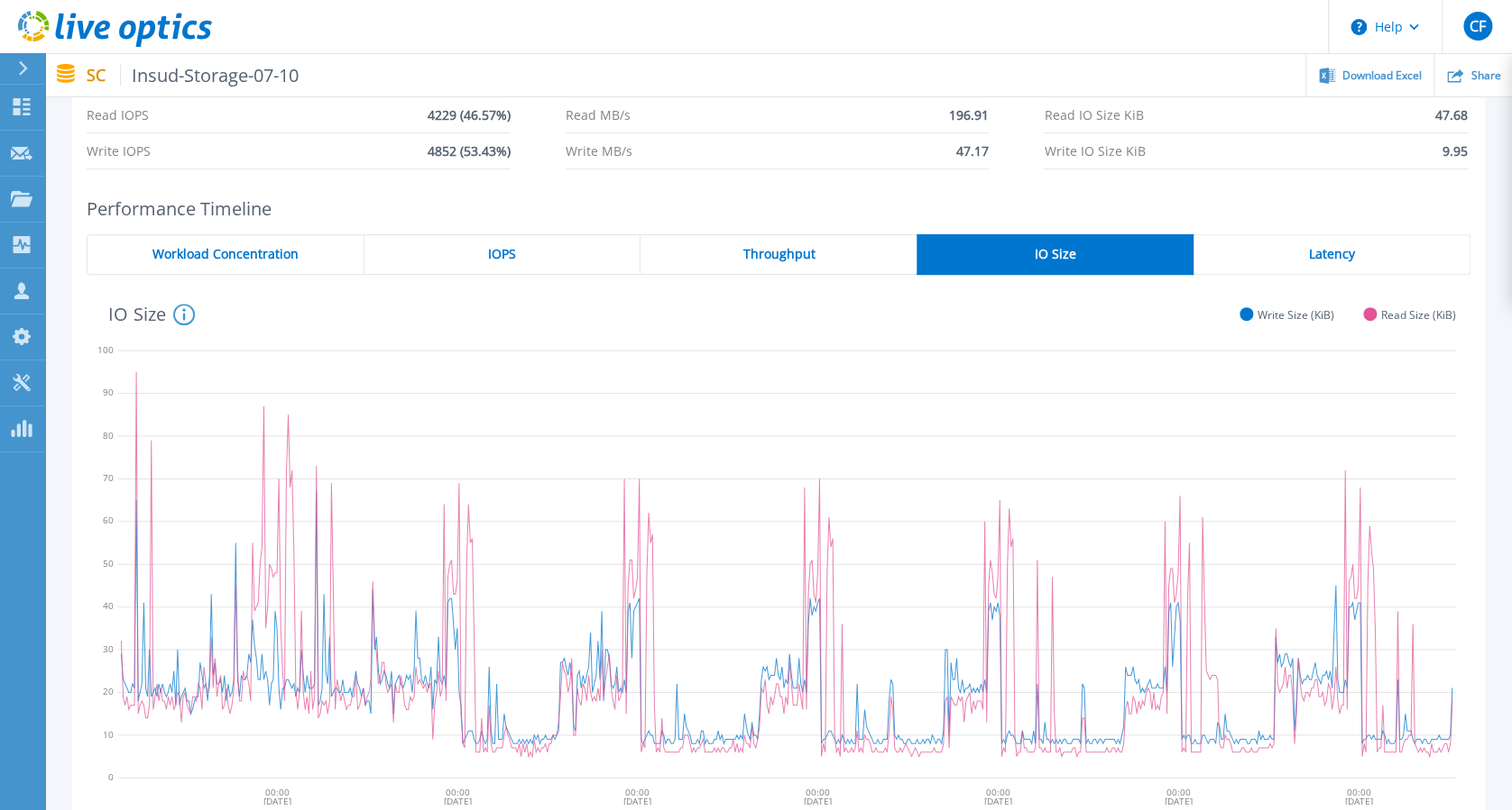
click at [1146, 262] on div "Latency" at bounding box center [1332, 254] width 277 height 40
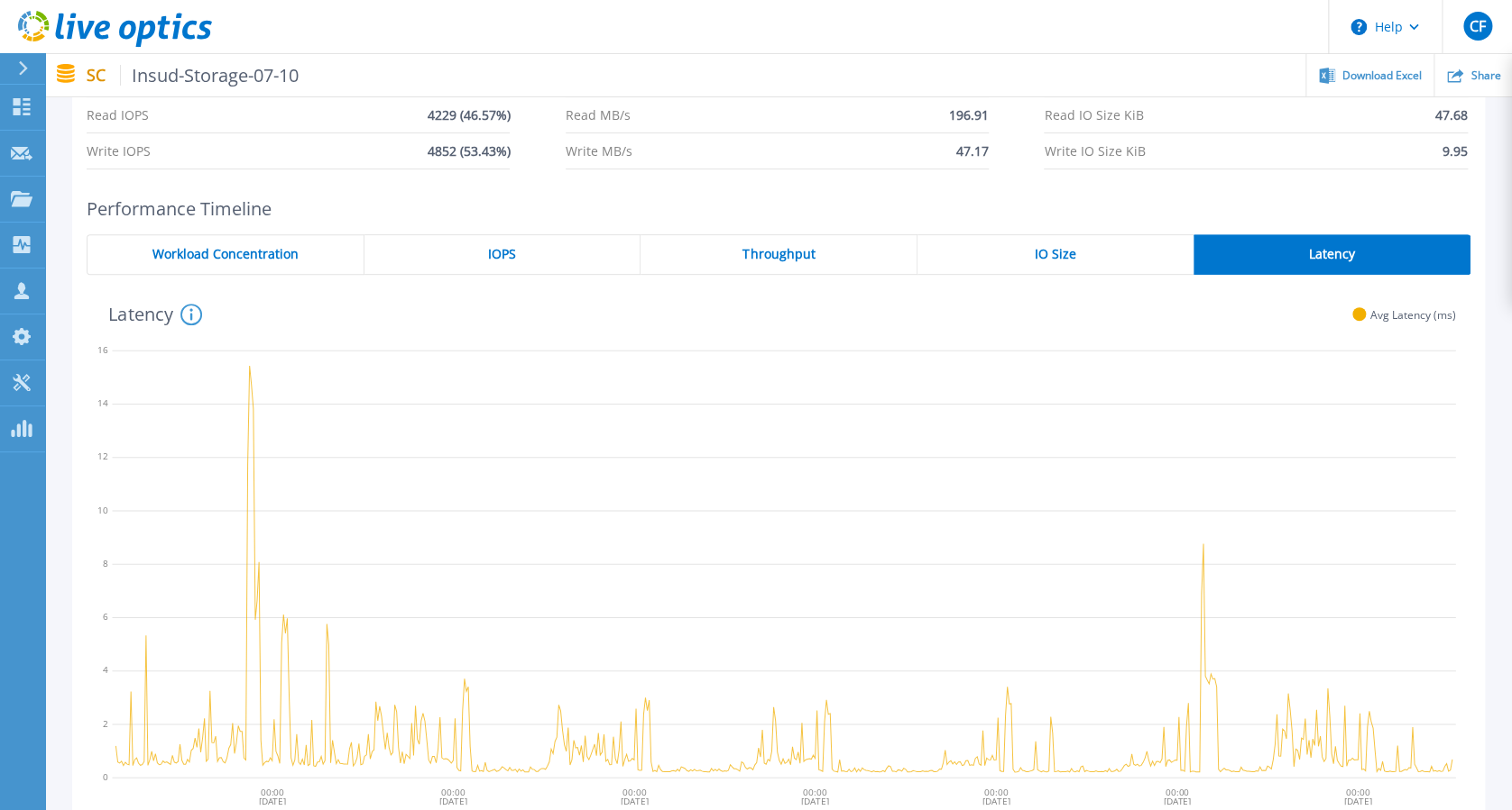
click at [580, 251] on div "IOPS" at bounding box center [503, 254] width 277 height 40
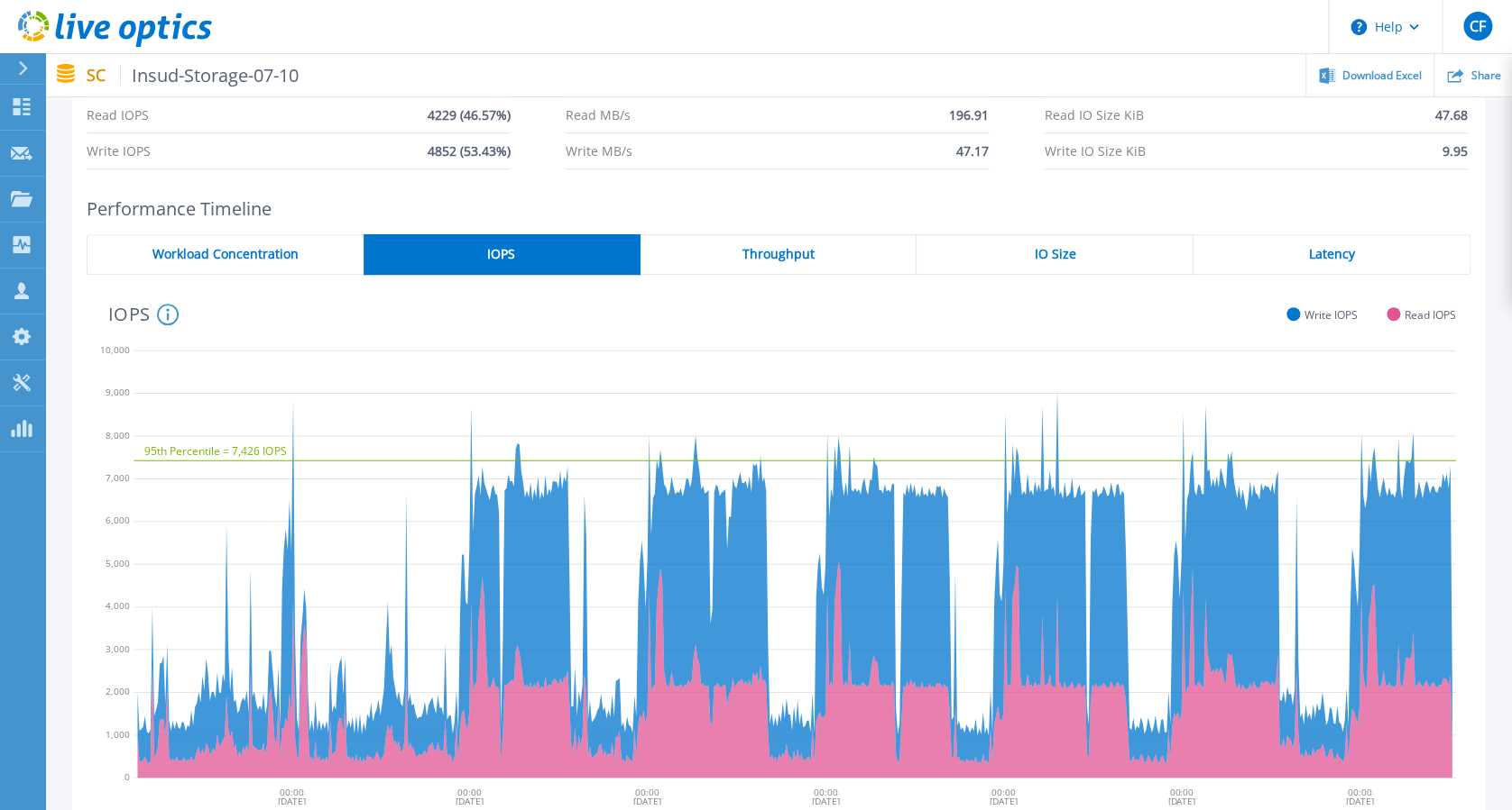
click at [732, 253] on div "Throughput" at bounding box center [778, 254] width 277 height 40
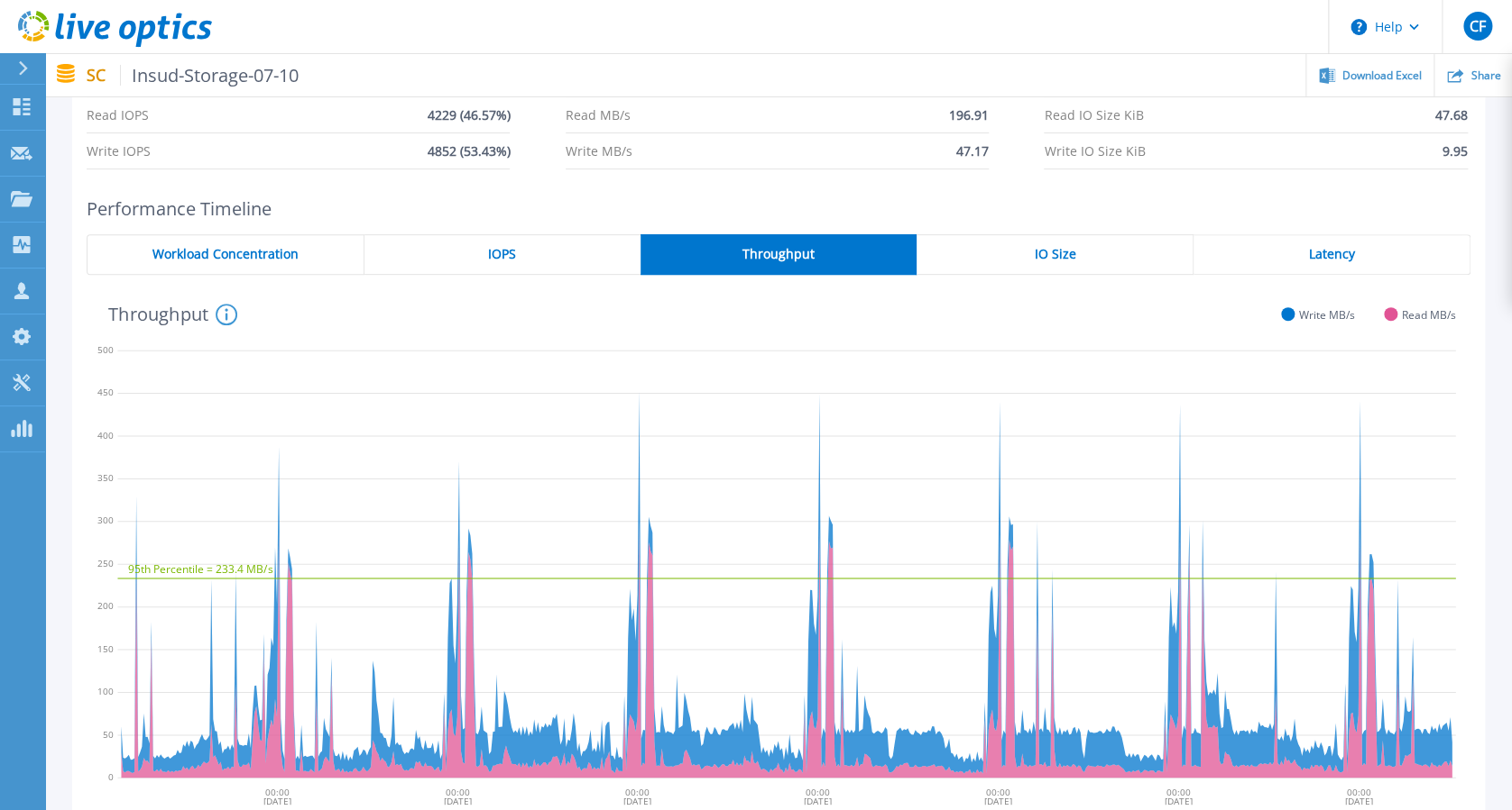
click at [544, 246] on div "IOPS" at bounding box center [503, 254] width 276 height 40
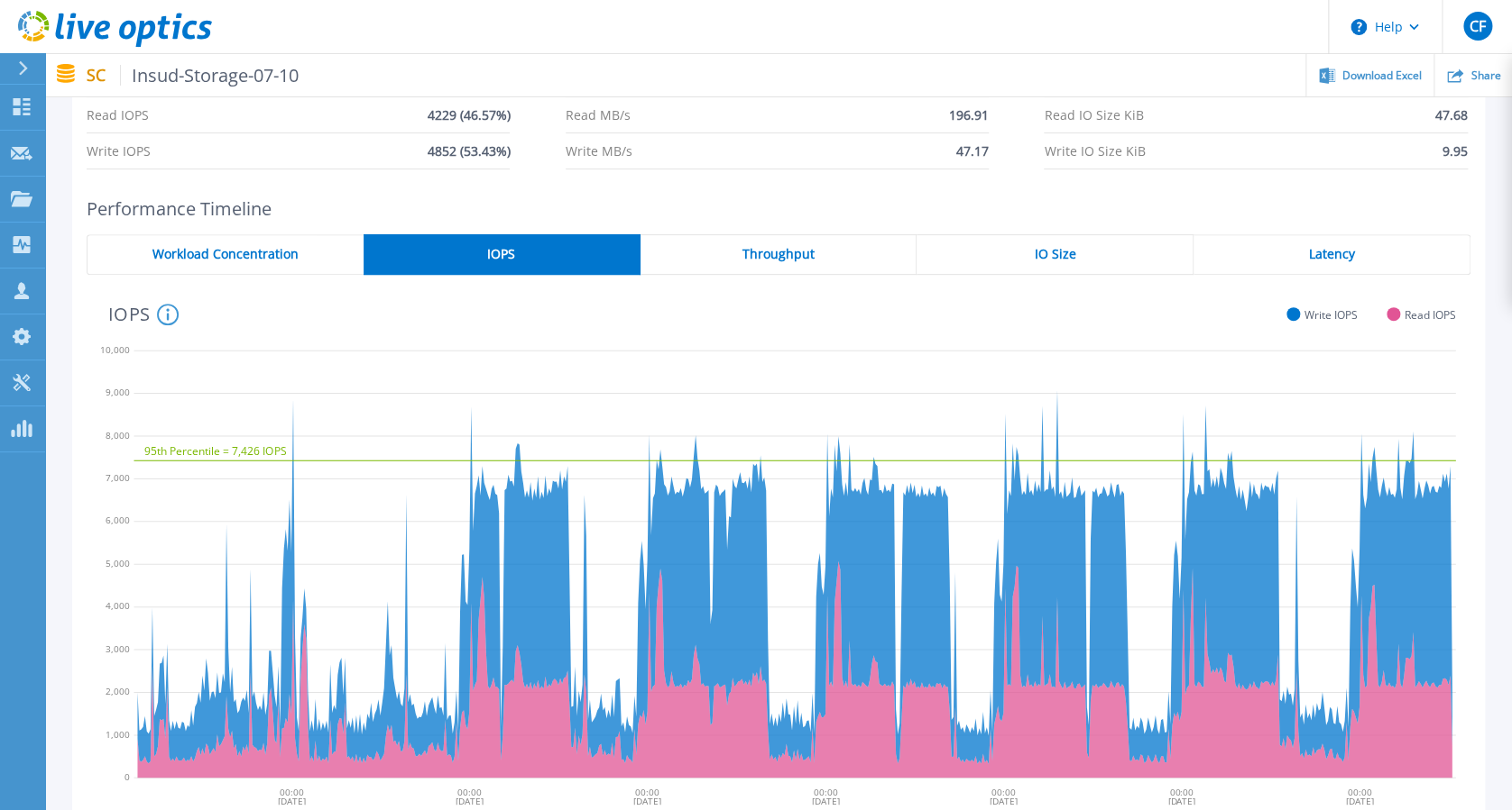
click at [746, 259] on span "Throughput" at bounding box center [778, 254] width 73 height 15
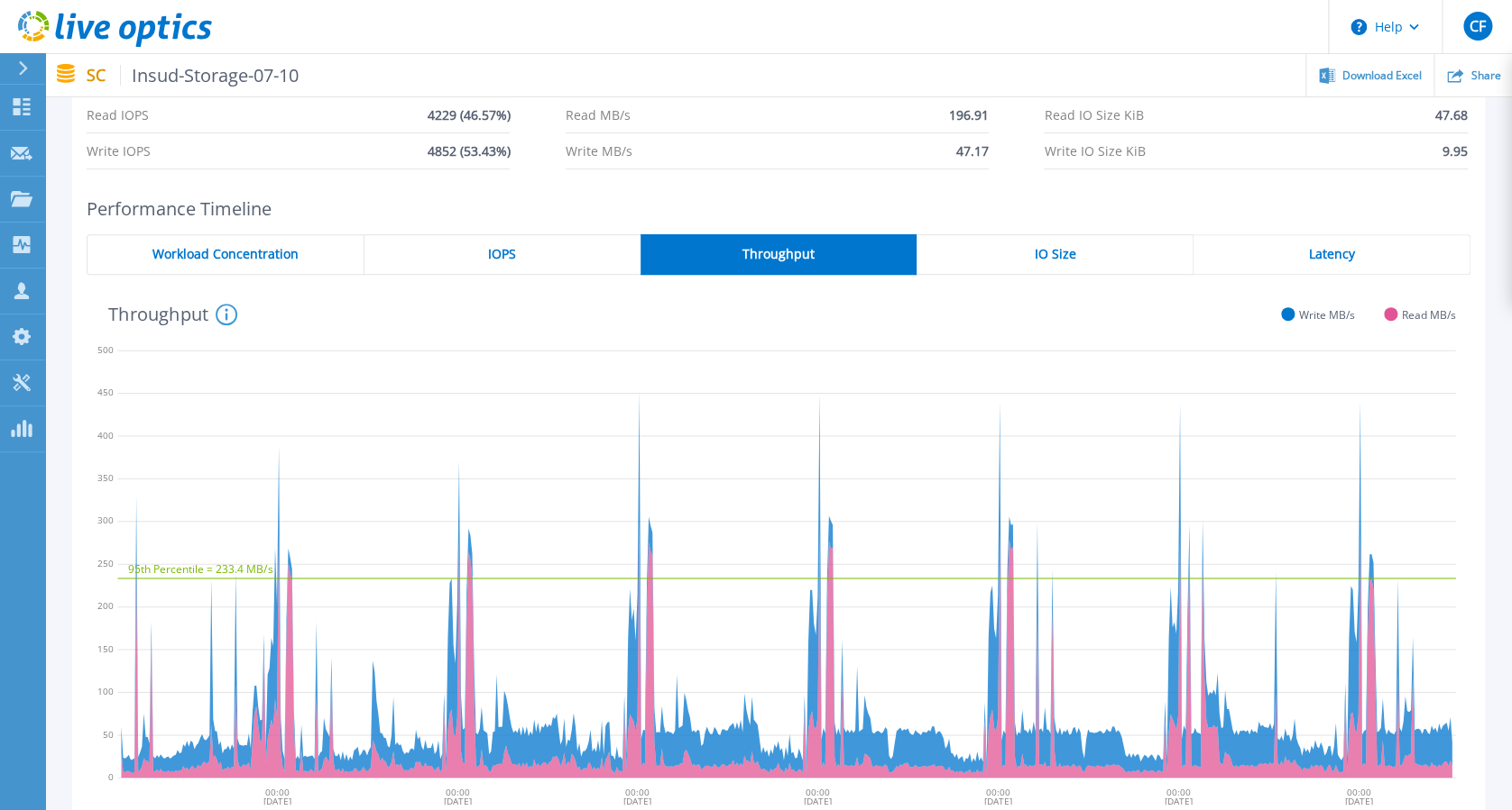
click at [431, 247] on div "IOPS" at bounding box center [503, 254] width 276 height 40
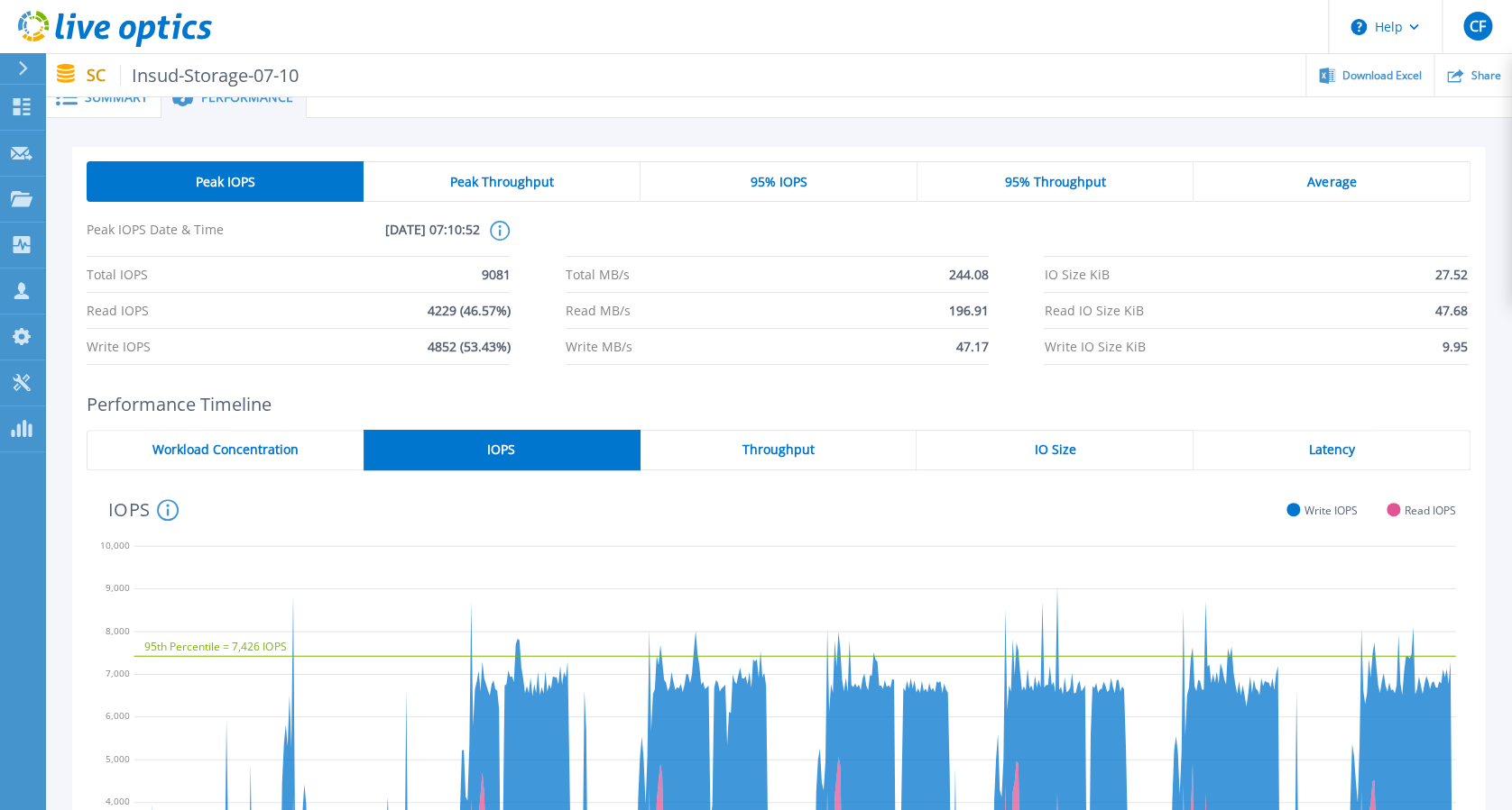
scroll to position [14, 0]
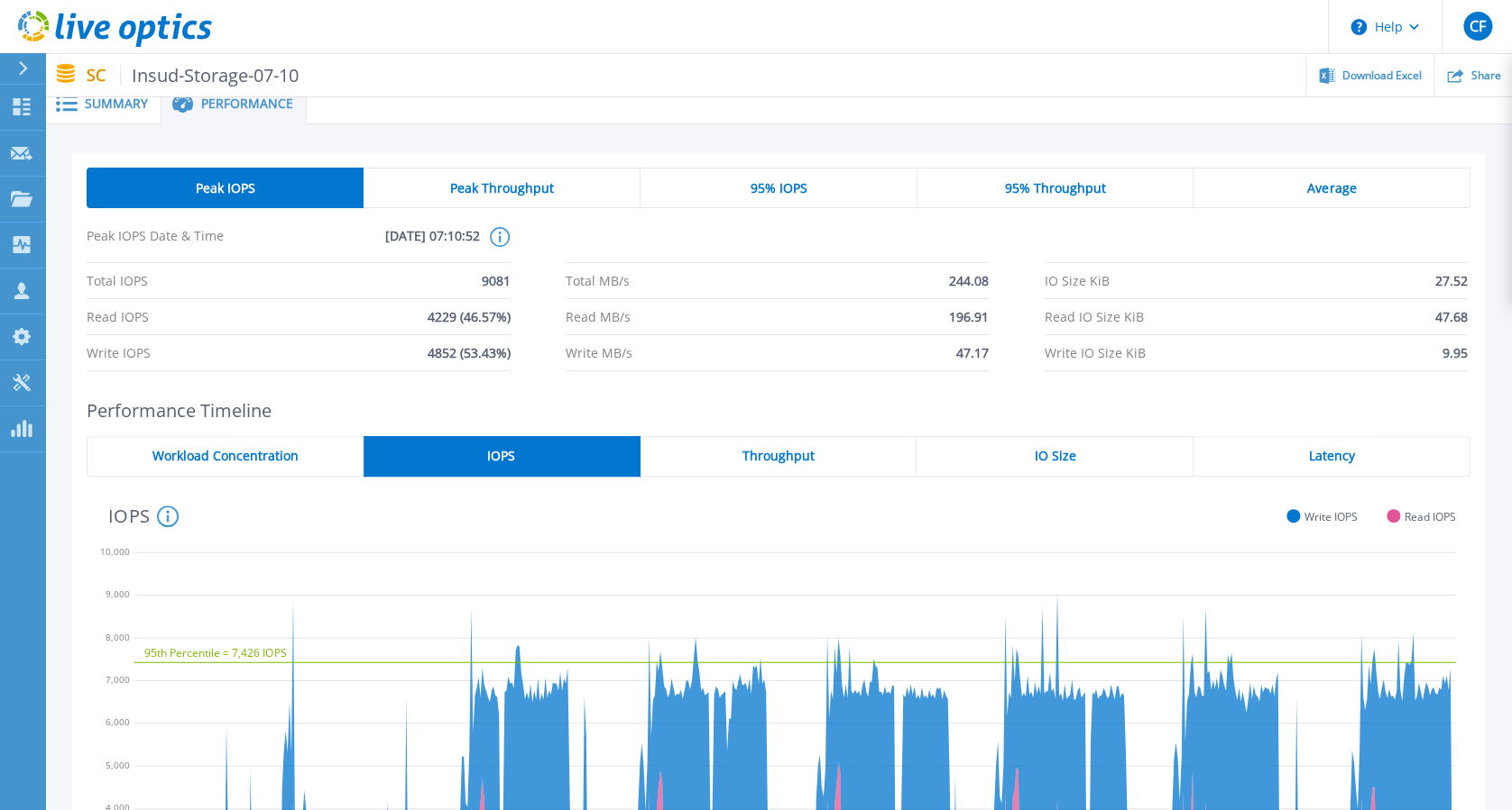
click at [498, 182] on span "Peak Throughput" at bounding box center [502, 188] width 104 height 15
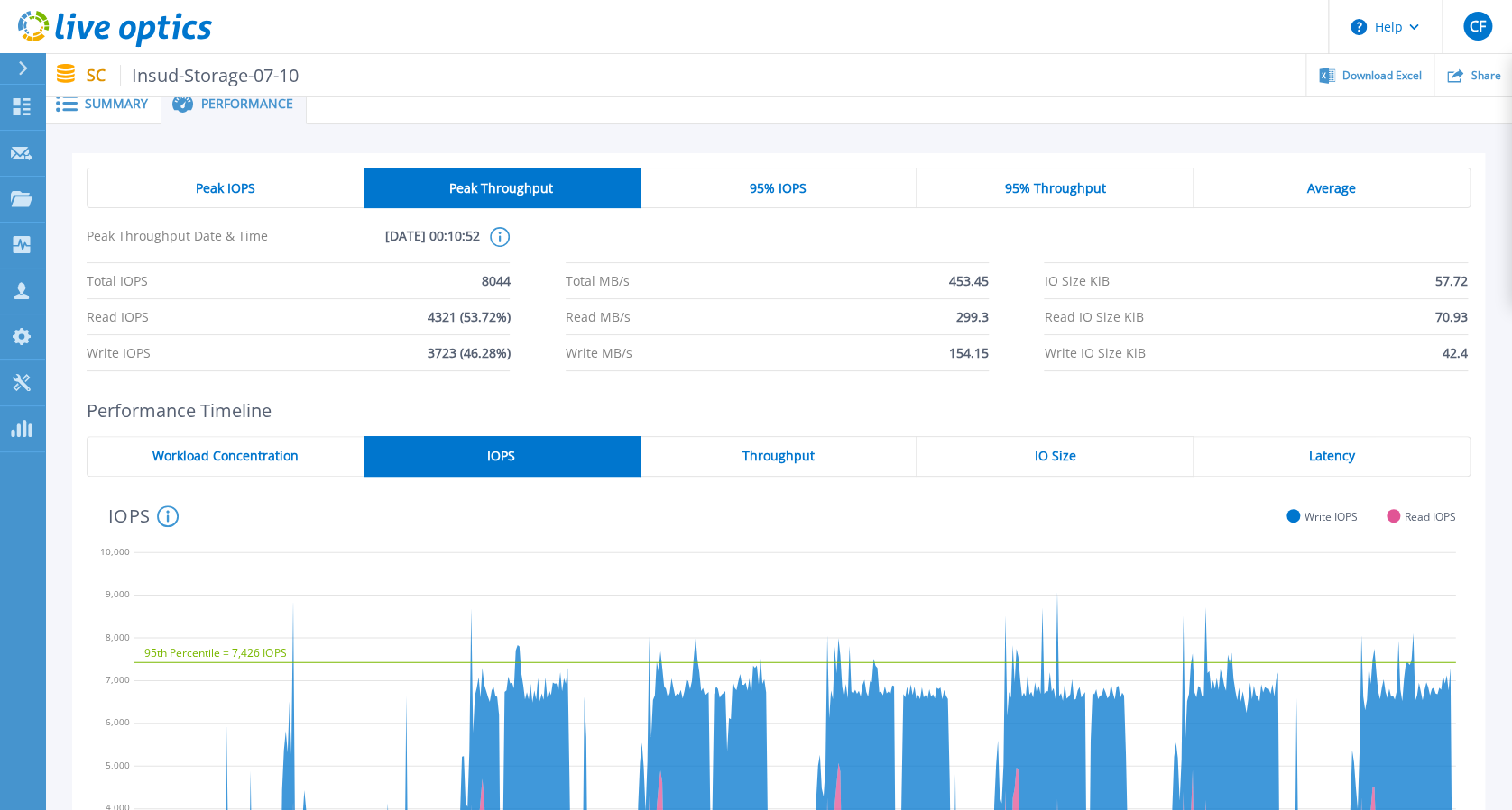
click at [747, 195] on div "95% IOPS" at bounding box center [778, 187] width 277 height 40
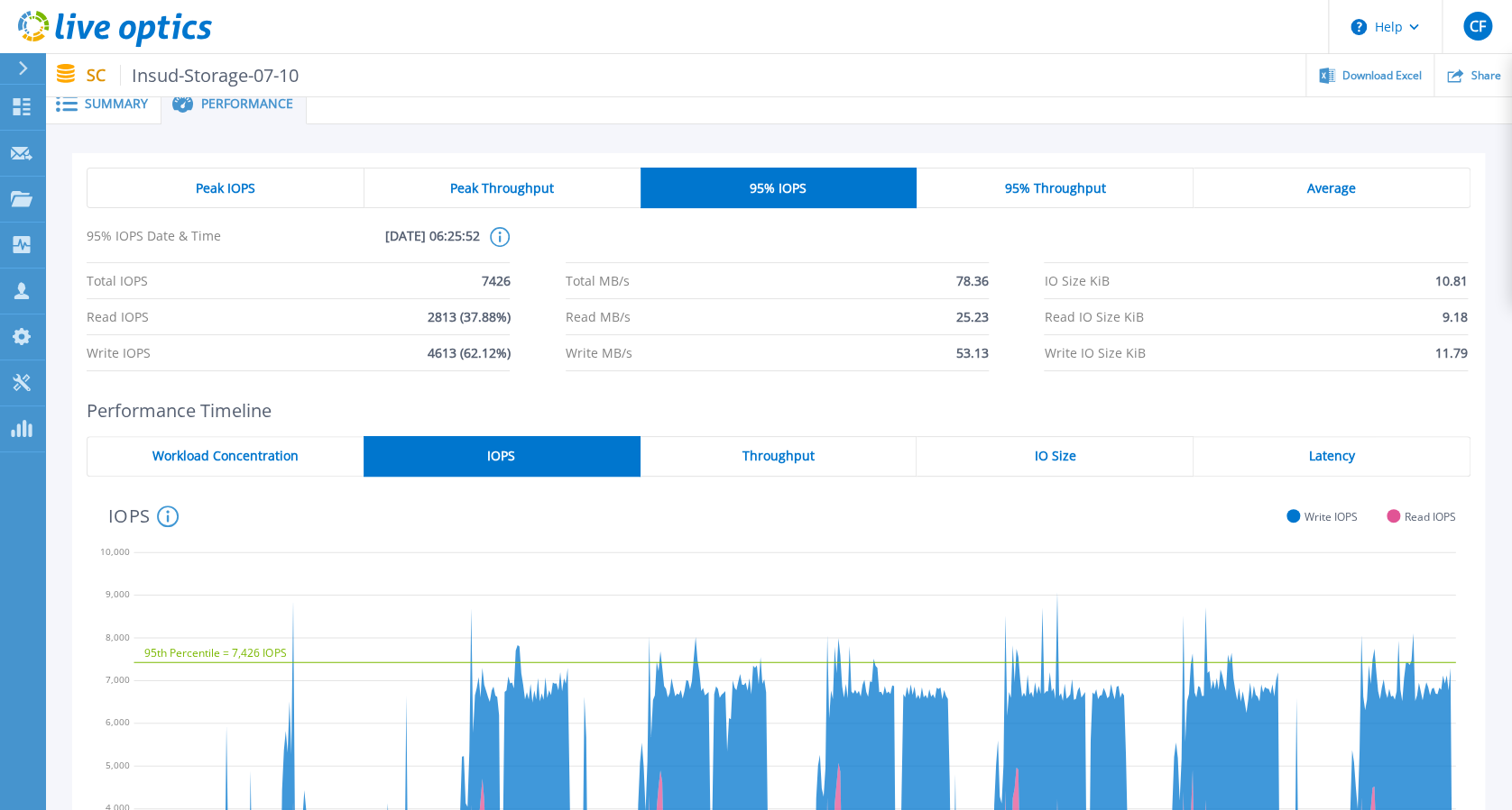
click at [754, 187] on span "95% IOPS" at bounding box center [778, 188] width 57 height 15
click at [1002, 180] on div "95% Throughput" at bounding box center [1054, 187] width 277 height 40
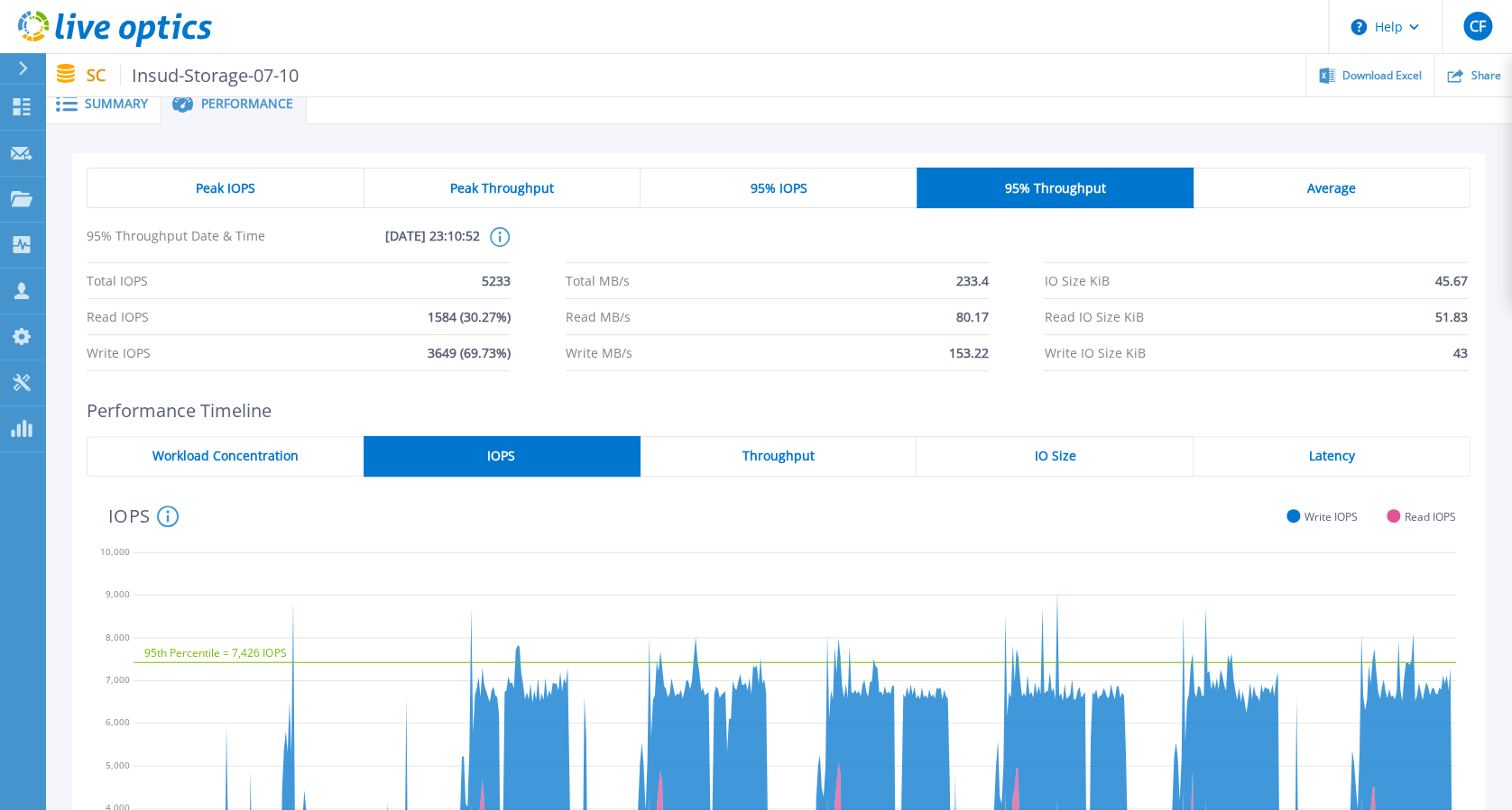
click at [849, 187] on div "95% IOPS" at bounding box center [778, 187] width 276 height 40
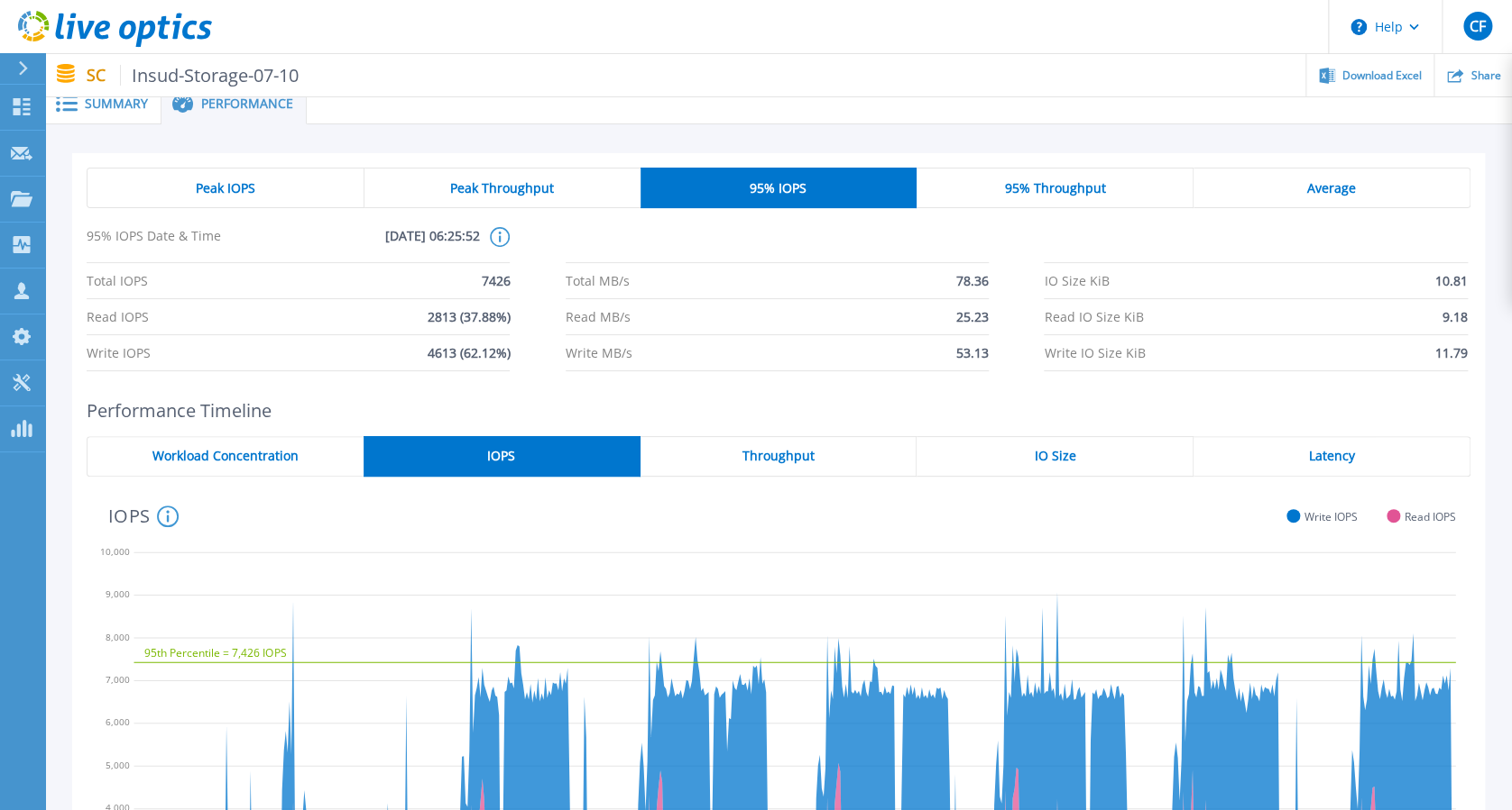
click at [1003, 182] on div "95% Throughput" at bounding box center [1054, 187] width 277 height 40
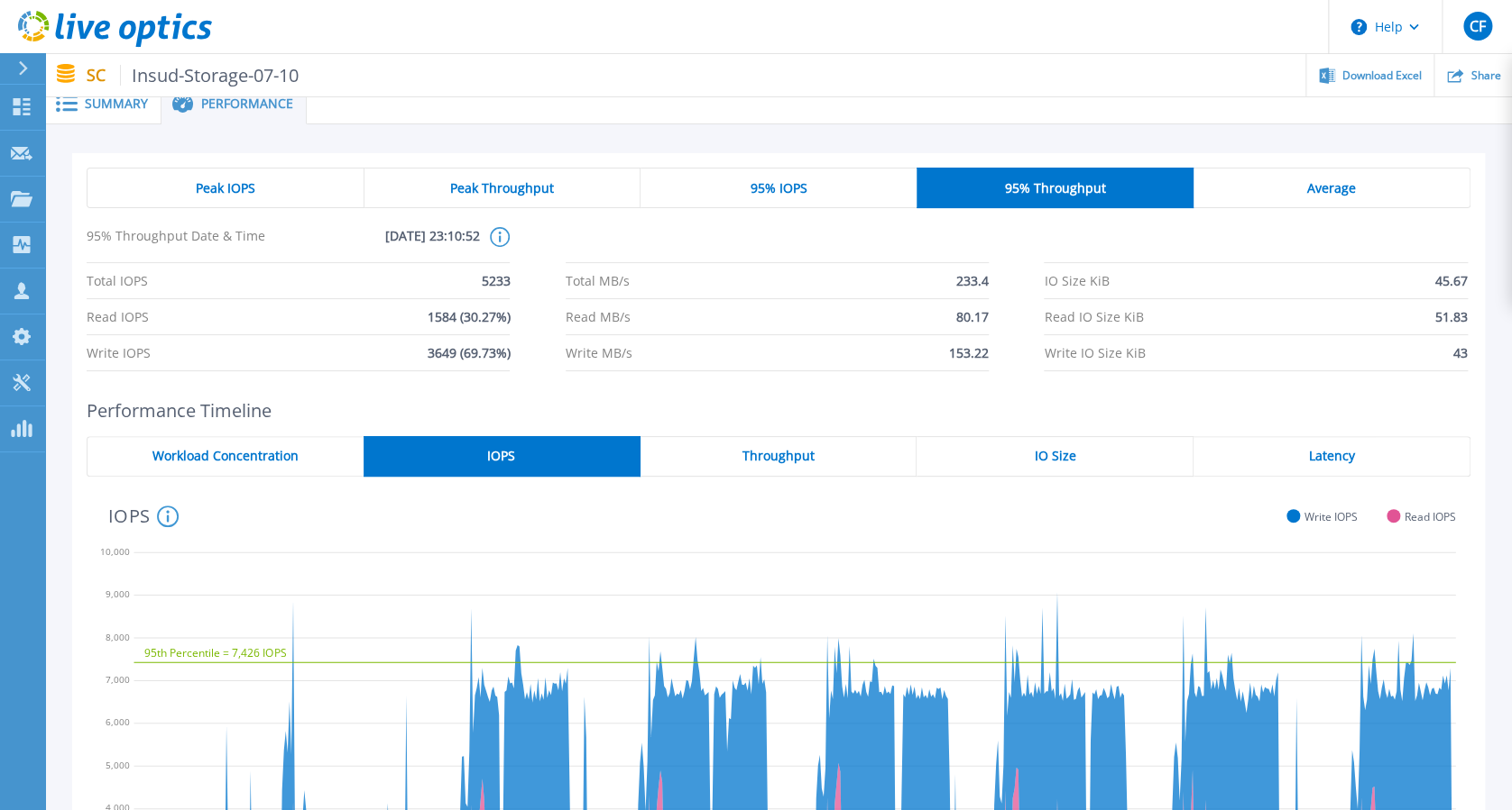
click at [846, 189] on div "95% IOPS" at bounding box center [778, 187] width 276 height 40
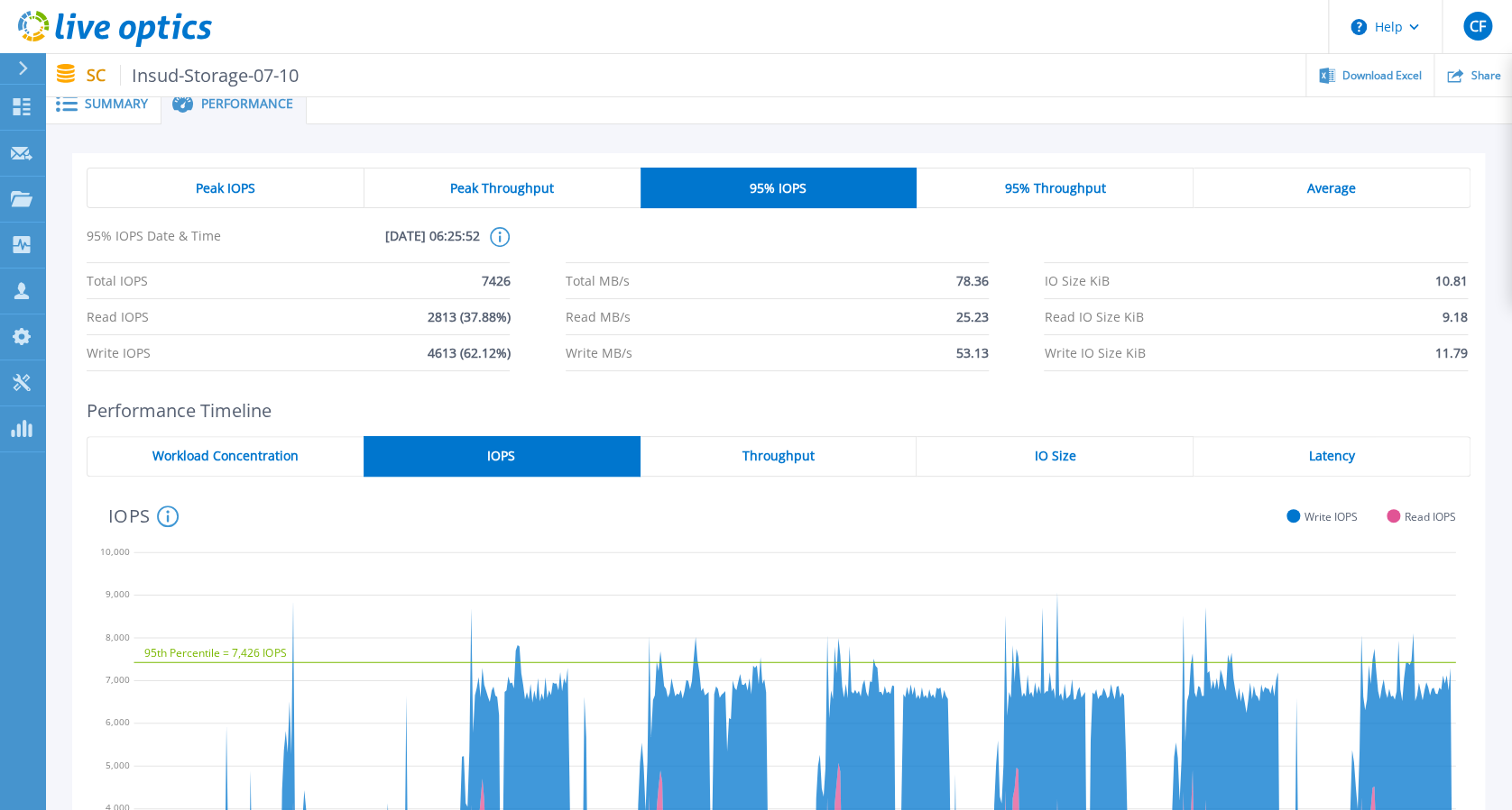
click at [1049, 177] on div "95% Throughput" at bounding box center [1054, 187] width 277 height 40
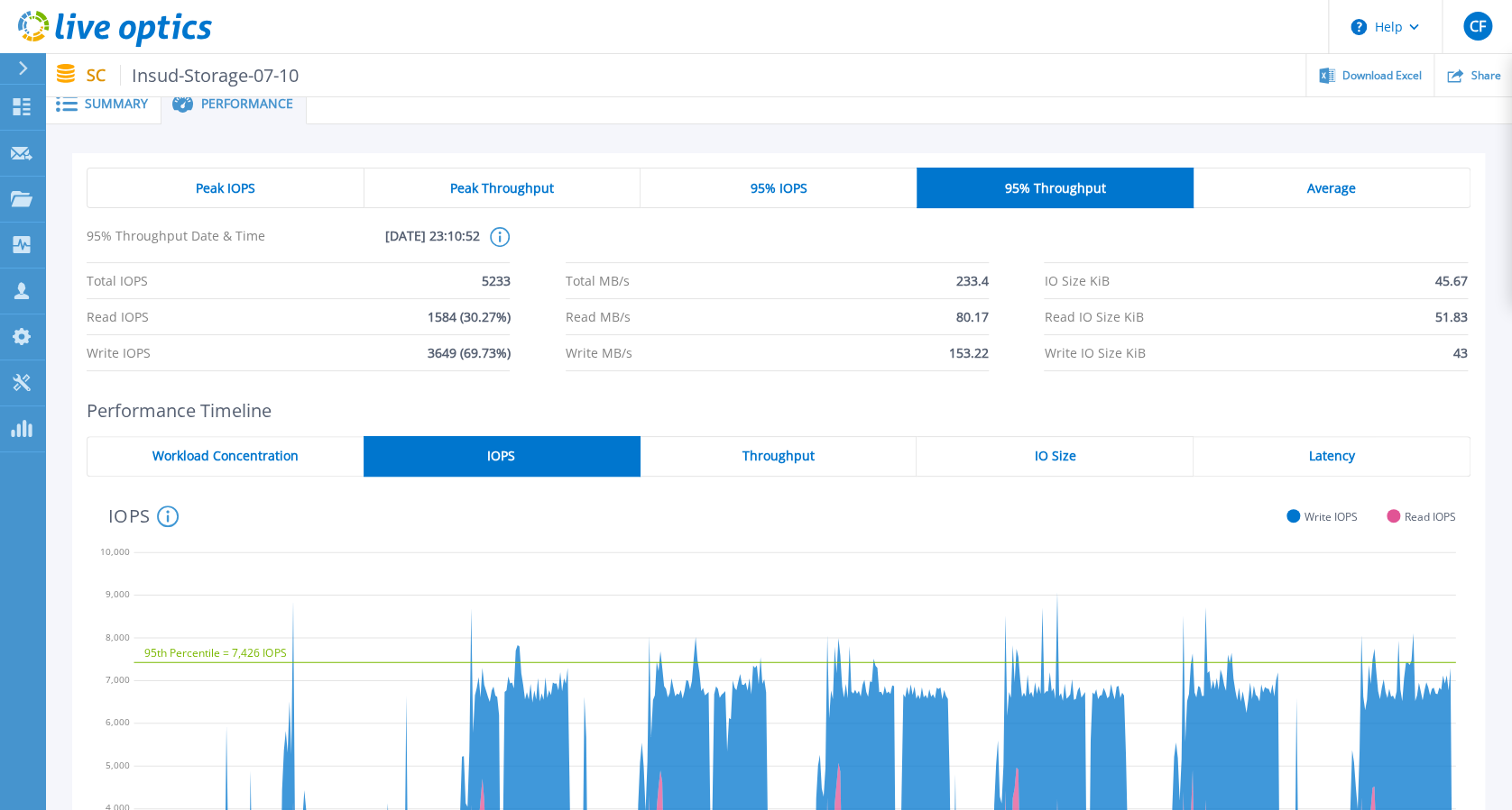
click at [1146, 174] on div "Average" at bounding box center [1332, 187] width 277 height 40
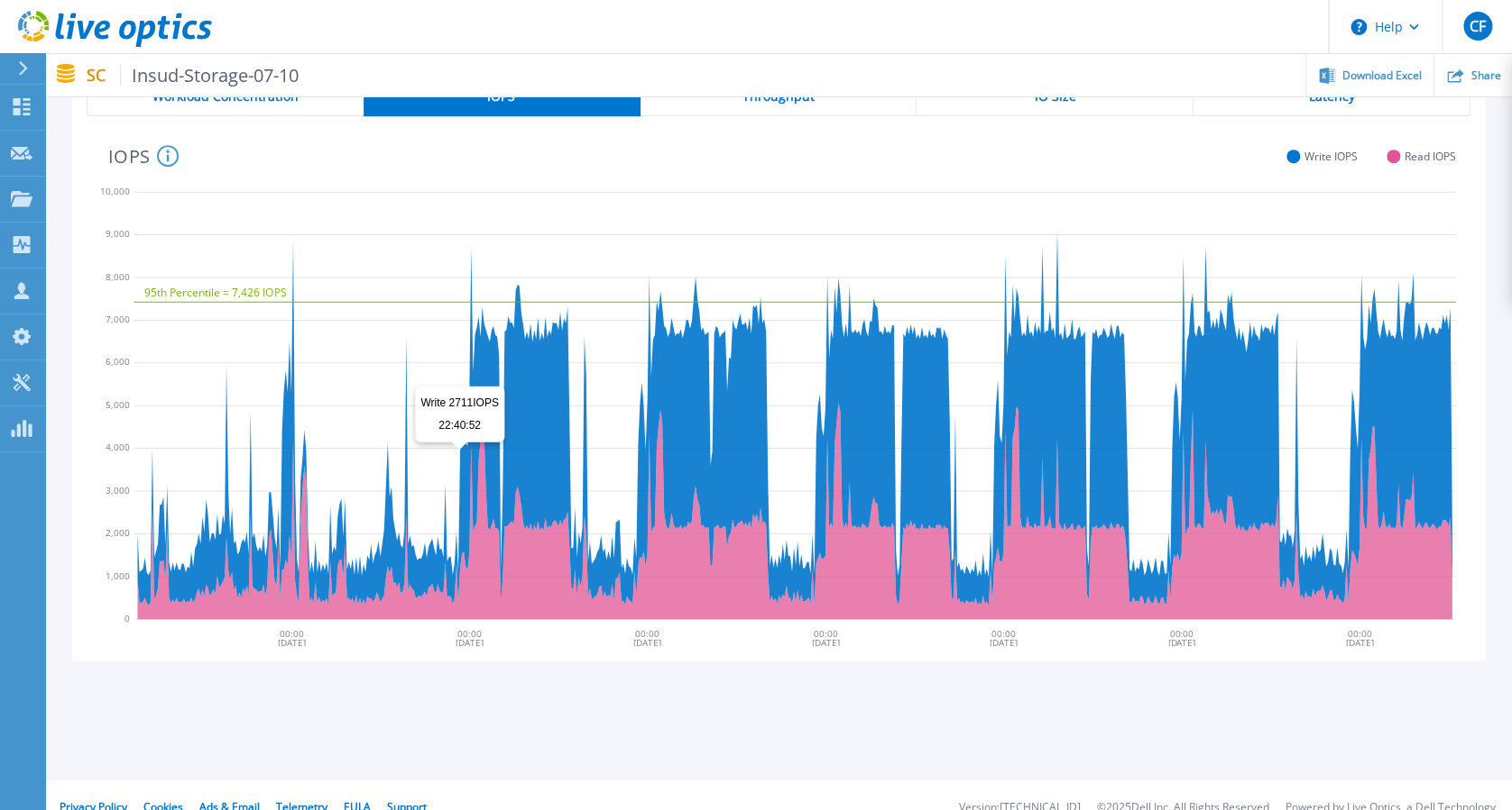
scroll to position [302, 0]
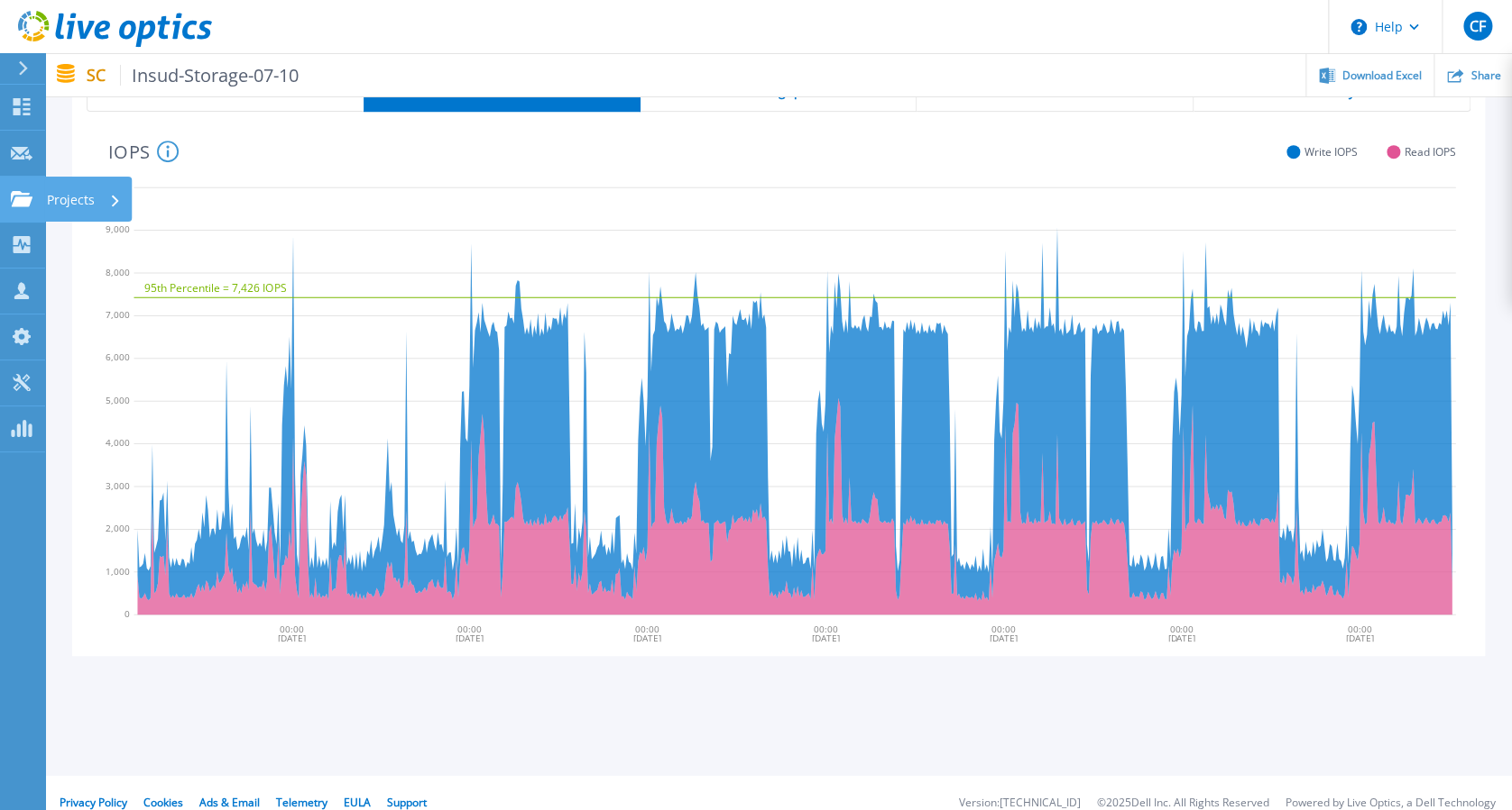
click at [23, 206] on icon at bounding box center [22, 199] width 22 height 16
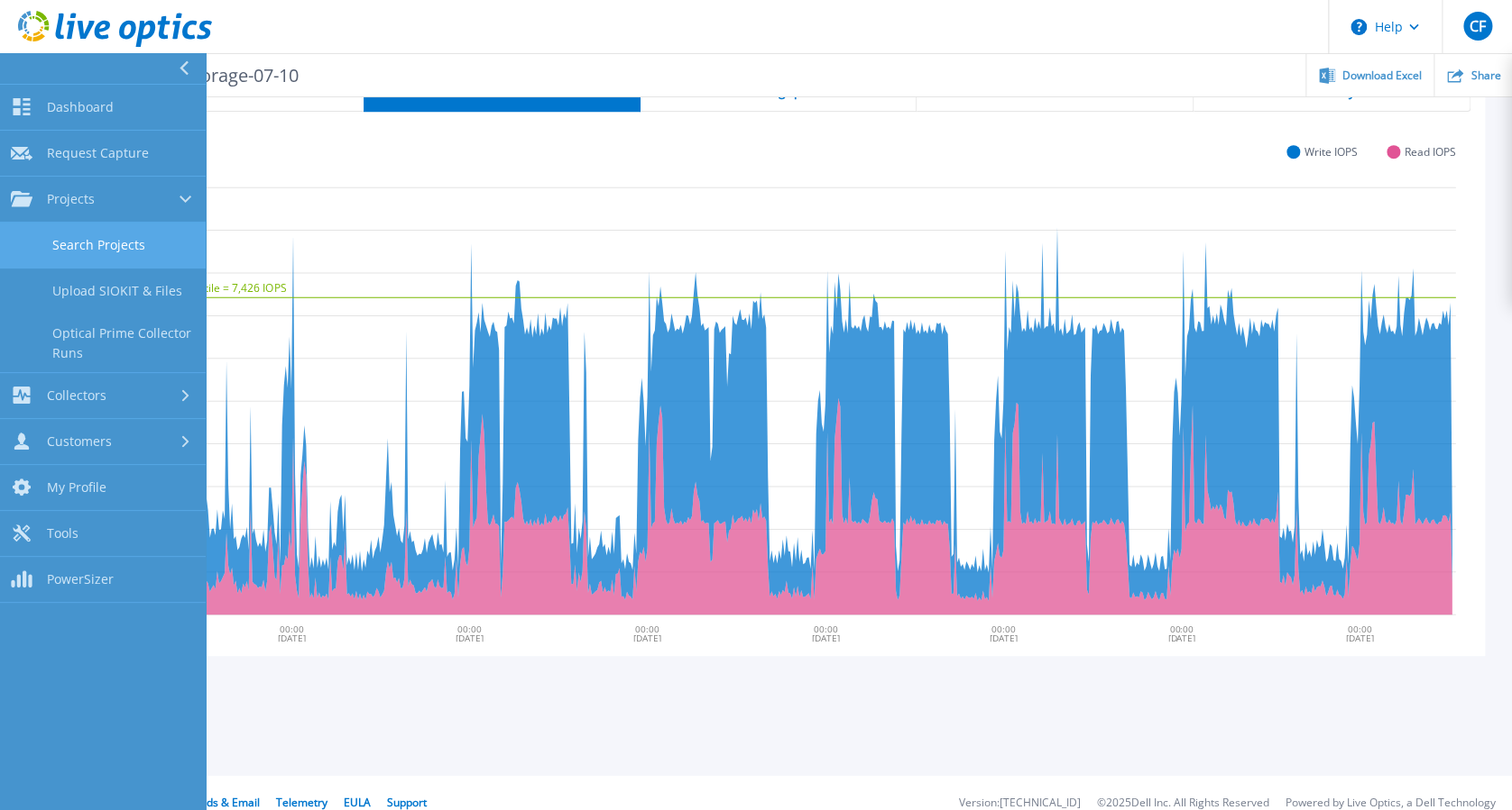
click at [79, 243] on link "Search Projects" at bounding box center [103, 245] width 206 height 46
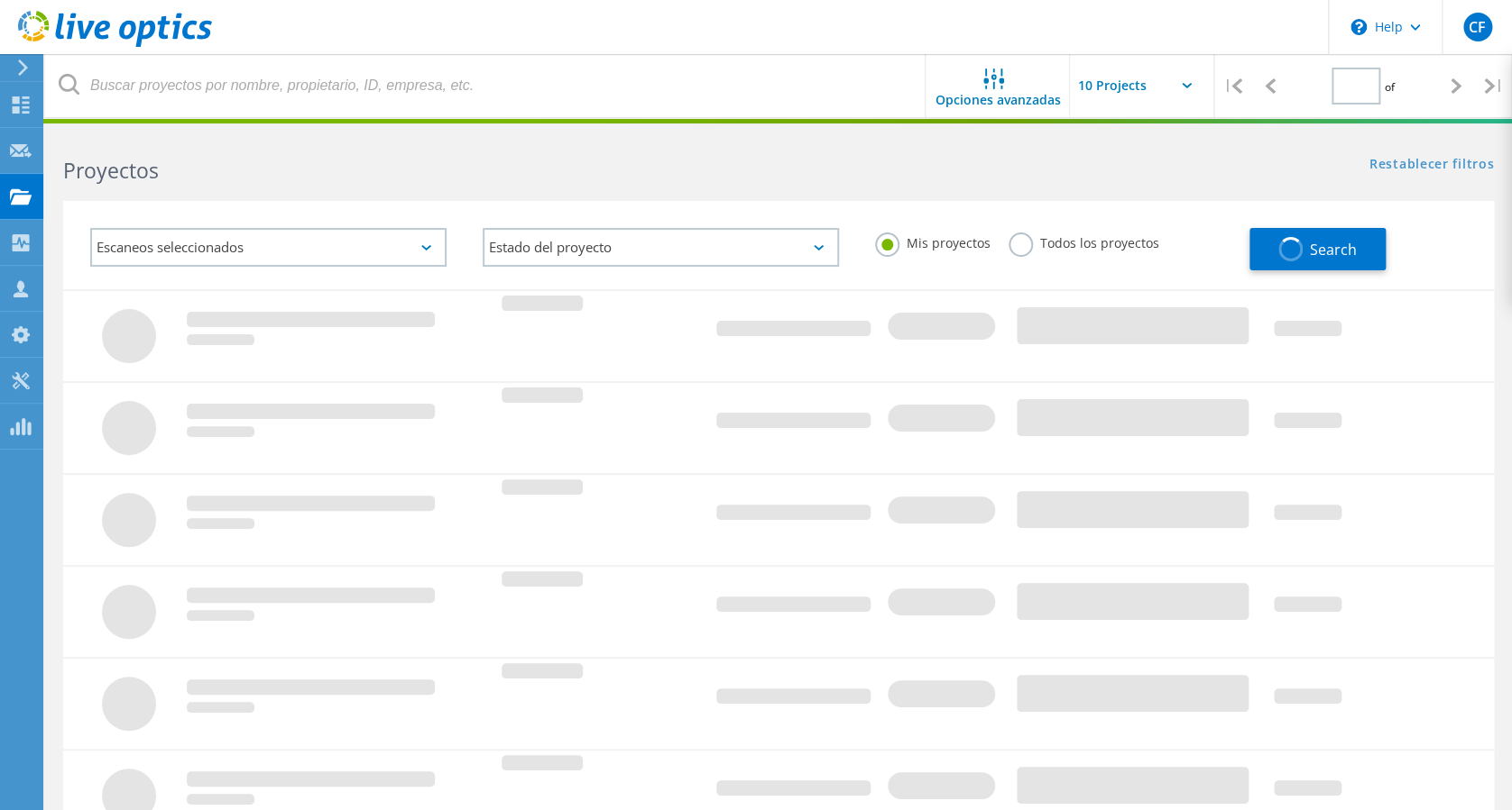
type input "1"
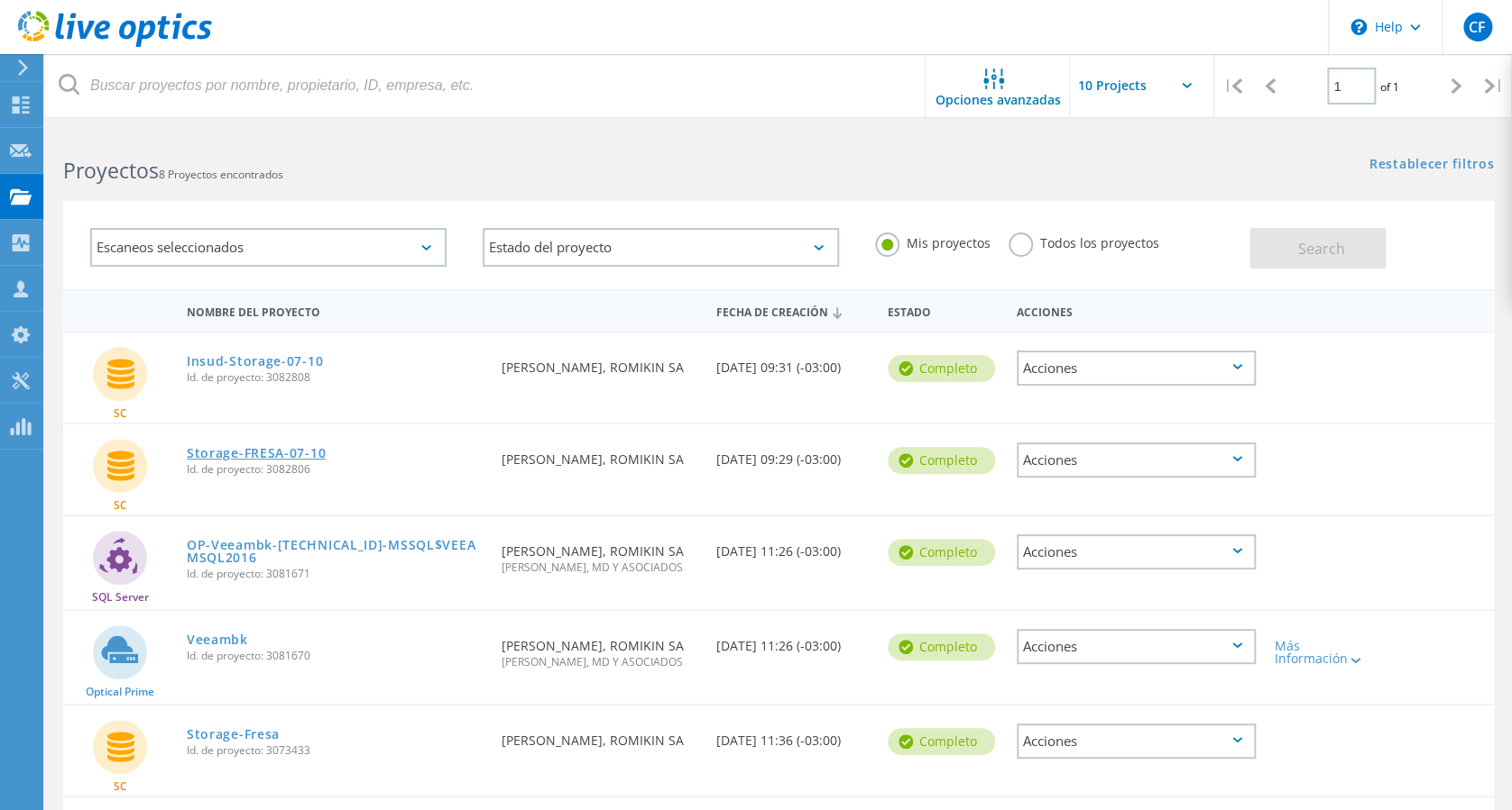
click at [235, 455] on link "Storage-FRESA-07-10" at bounding box center [257, 453] width 139 height 13
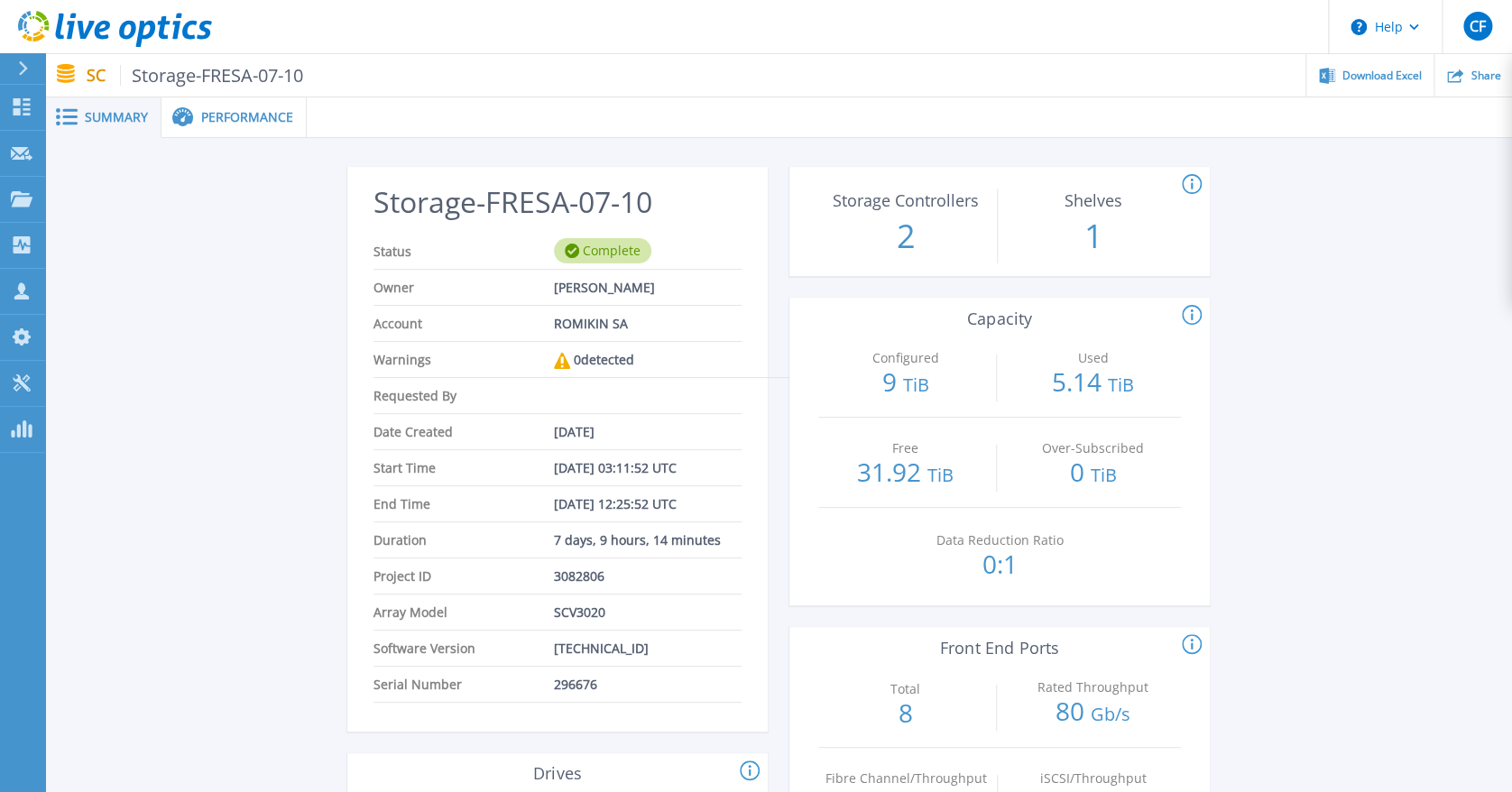
click at [237, 105] on div "Performance" at bounding box center [234, 117] width 145 height 40
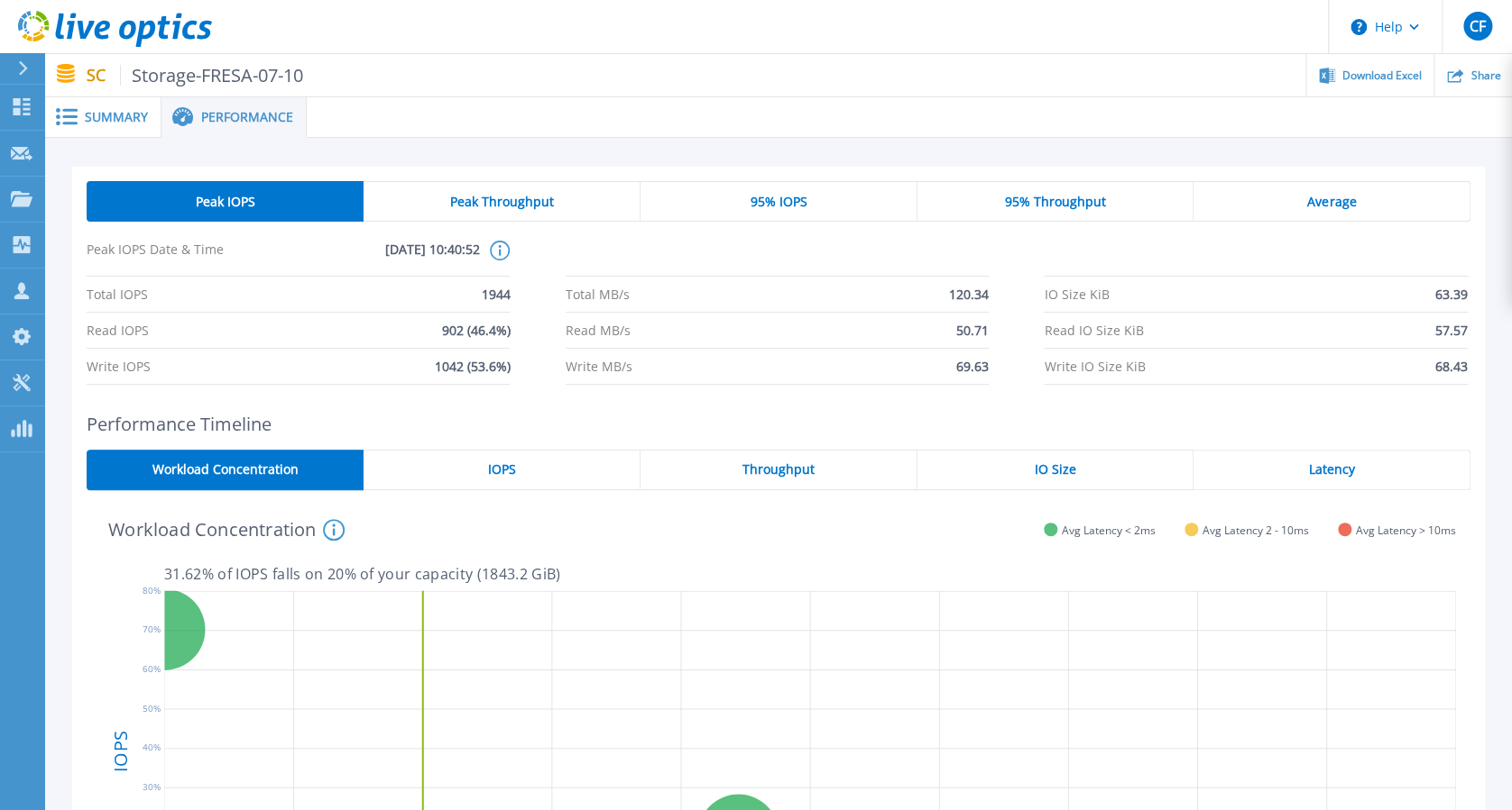
click at [493, 456] on div "IOPS" at bounding box center [502, 469] width 277 height 40
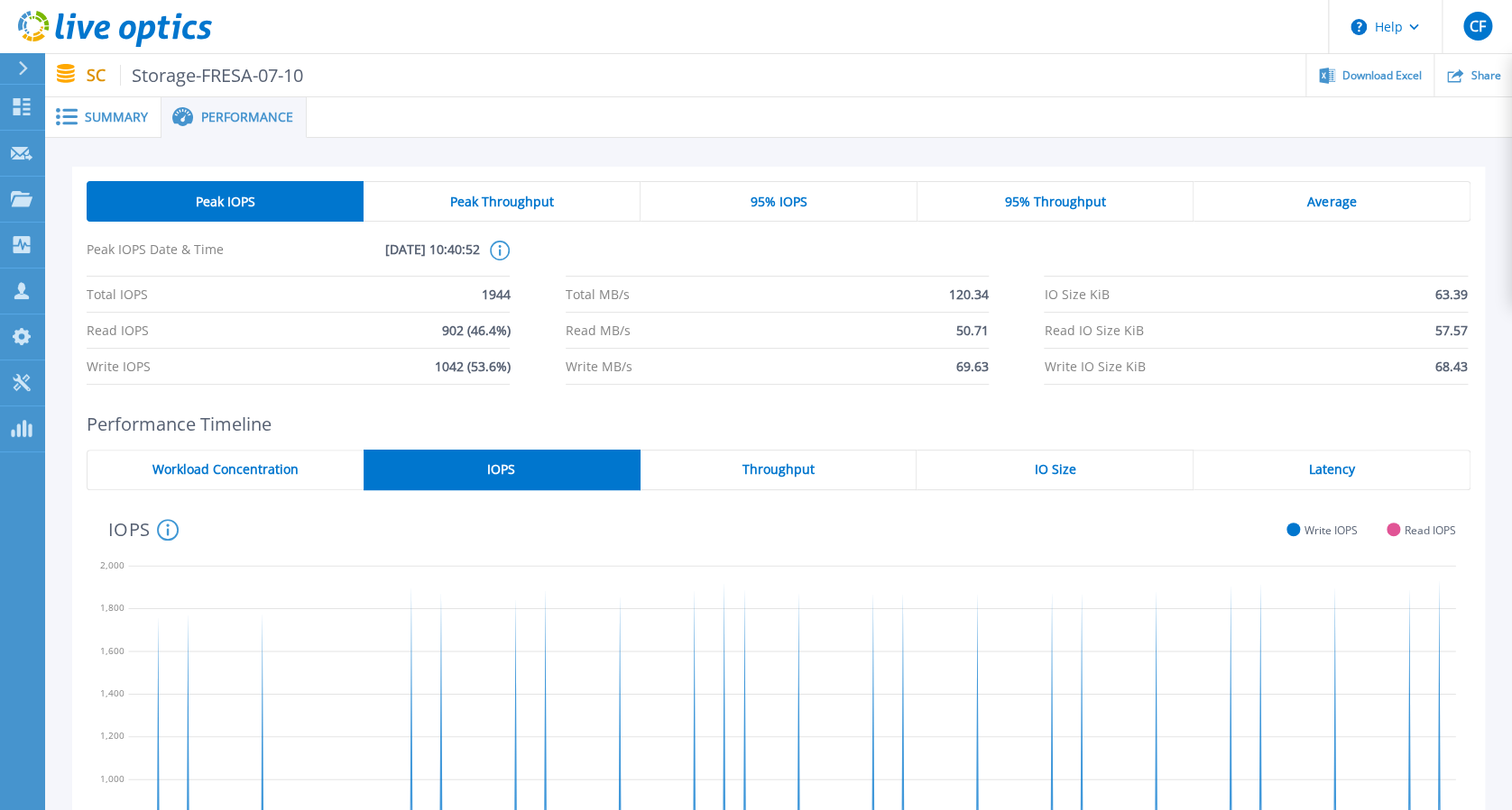
click at [1378, 210] on div "Average" at bounding box center [1332, 201] width 277 height 40
